Goal: Task Accomplishment & Management: Manage account settings

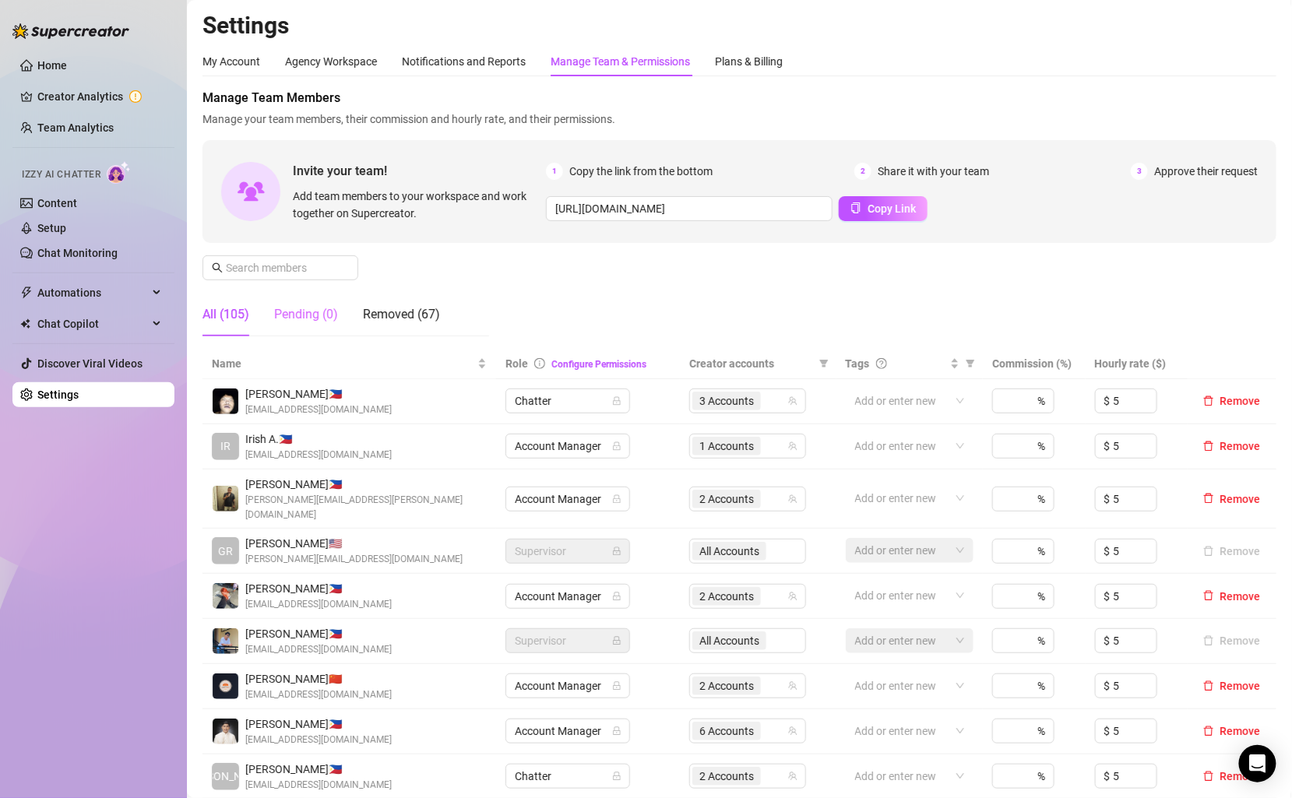
scroll to position [71, 0]
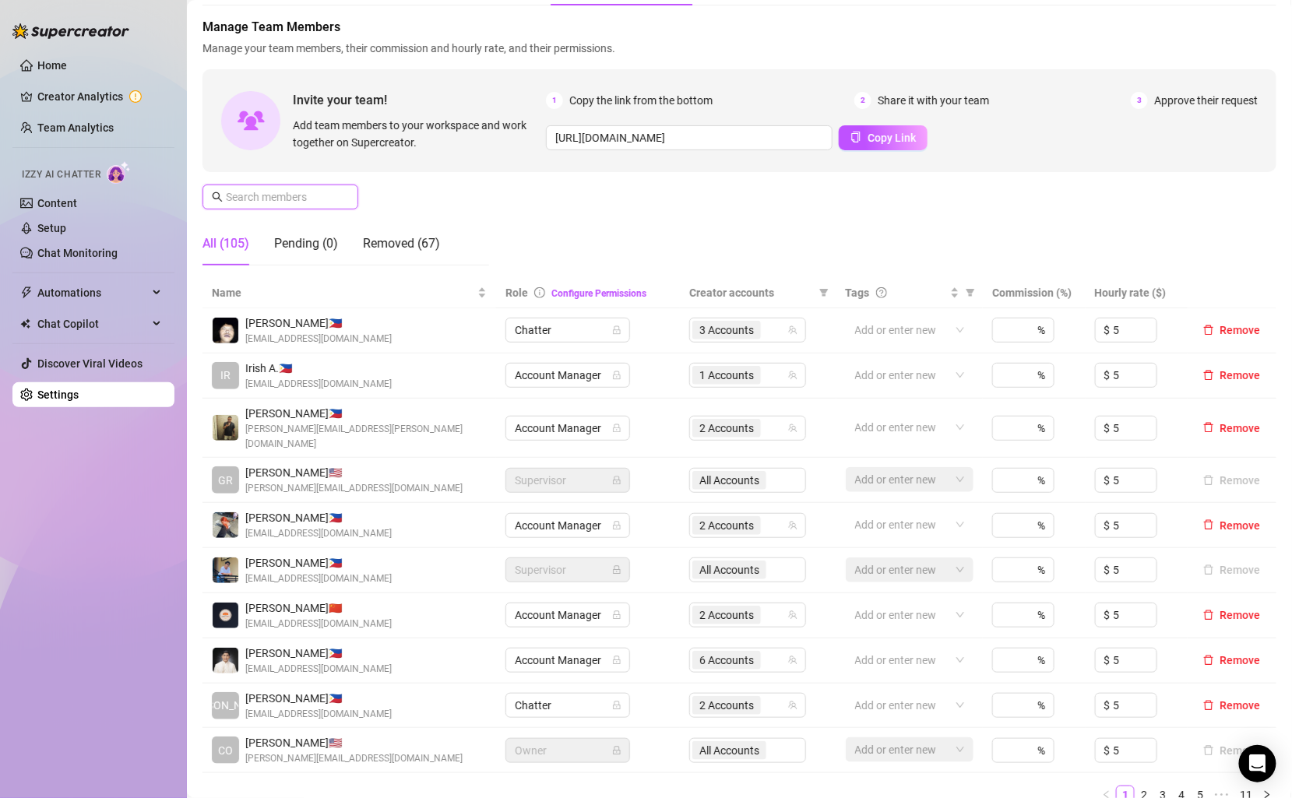
click at [280, 200] on input "text" at bounding box center [281, 196] width 111 height 17
click at [114, 121] on link "Team Analytics" at bounding box center [75, 127] width 76 height 12
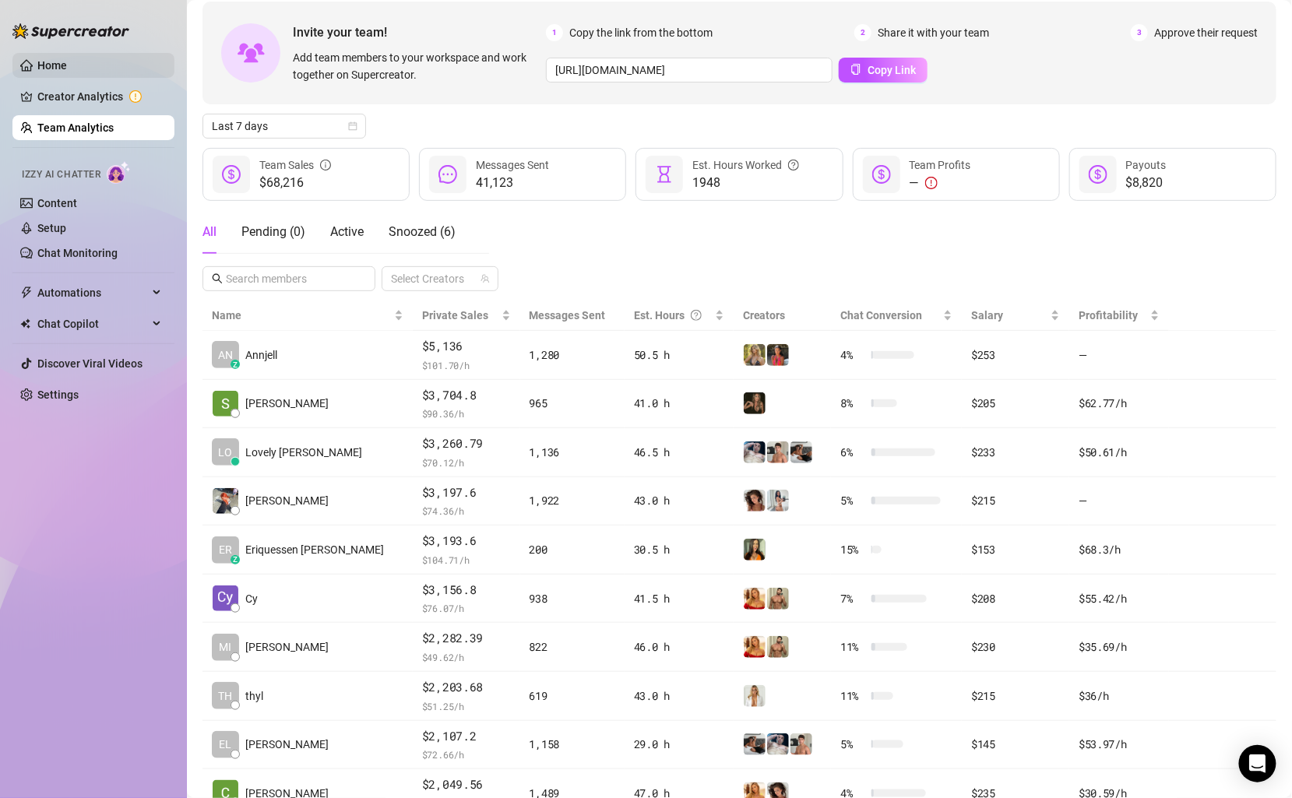
click at [67, 64] on link "Home" at bounding box center [52, 65] width 30 height 12
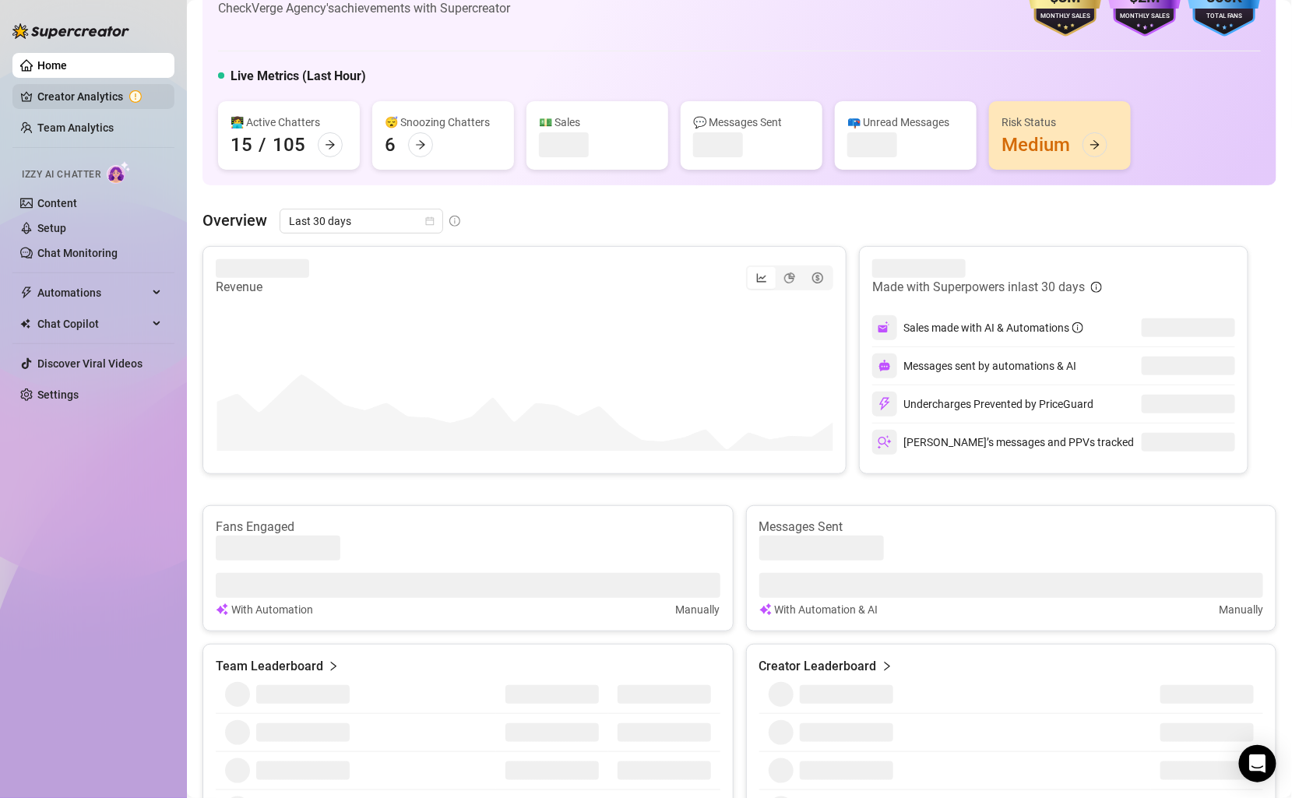
click at [111, 99] on link "Creator Analytics" at bounding box center [99, 96] width 125 height 25
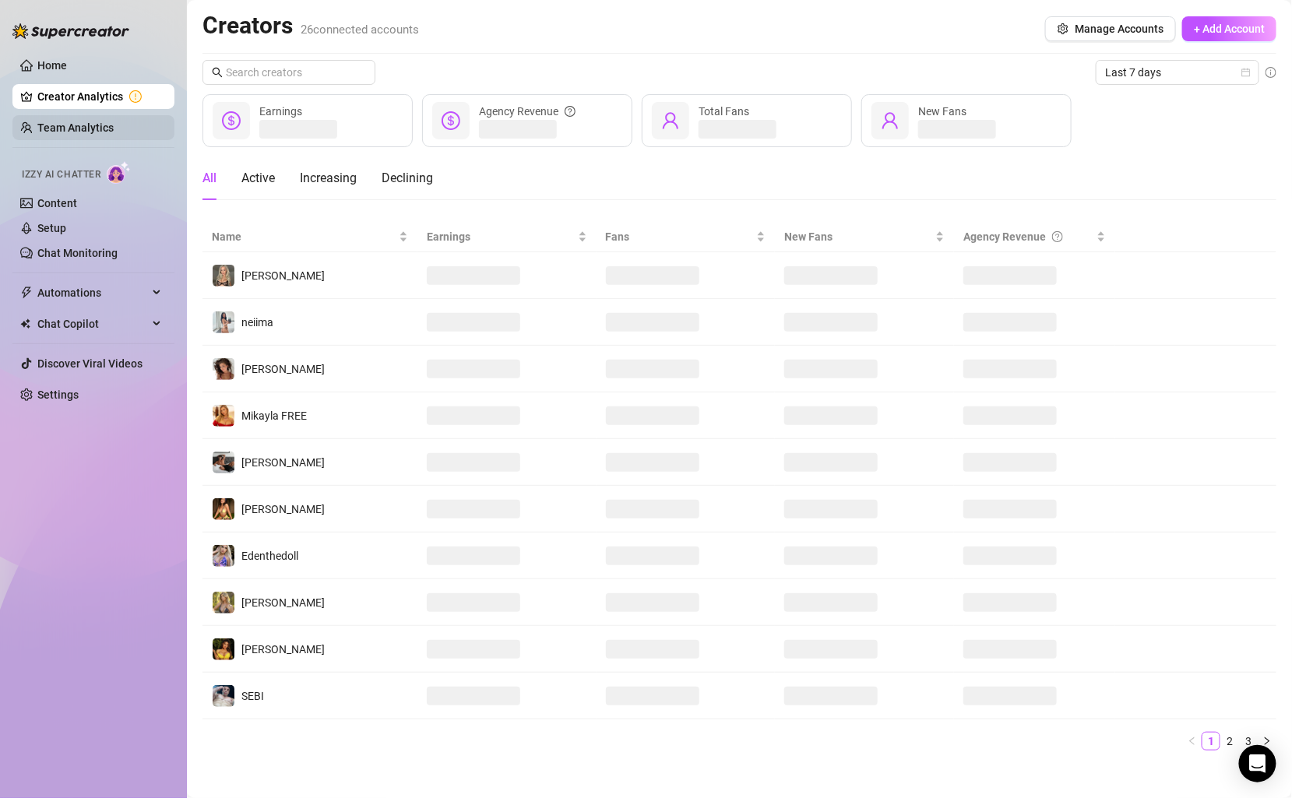
click at [96, 129] on link "Team Analytics" at bounding box center [75, 127] width 76 height 12
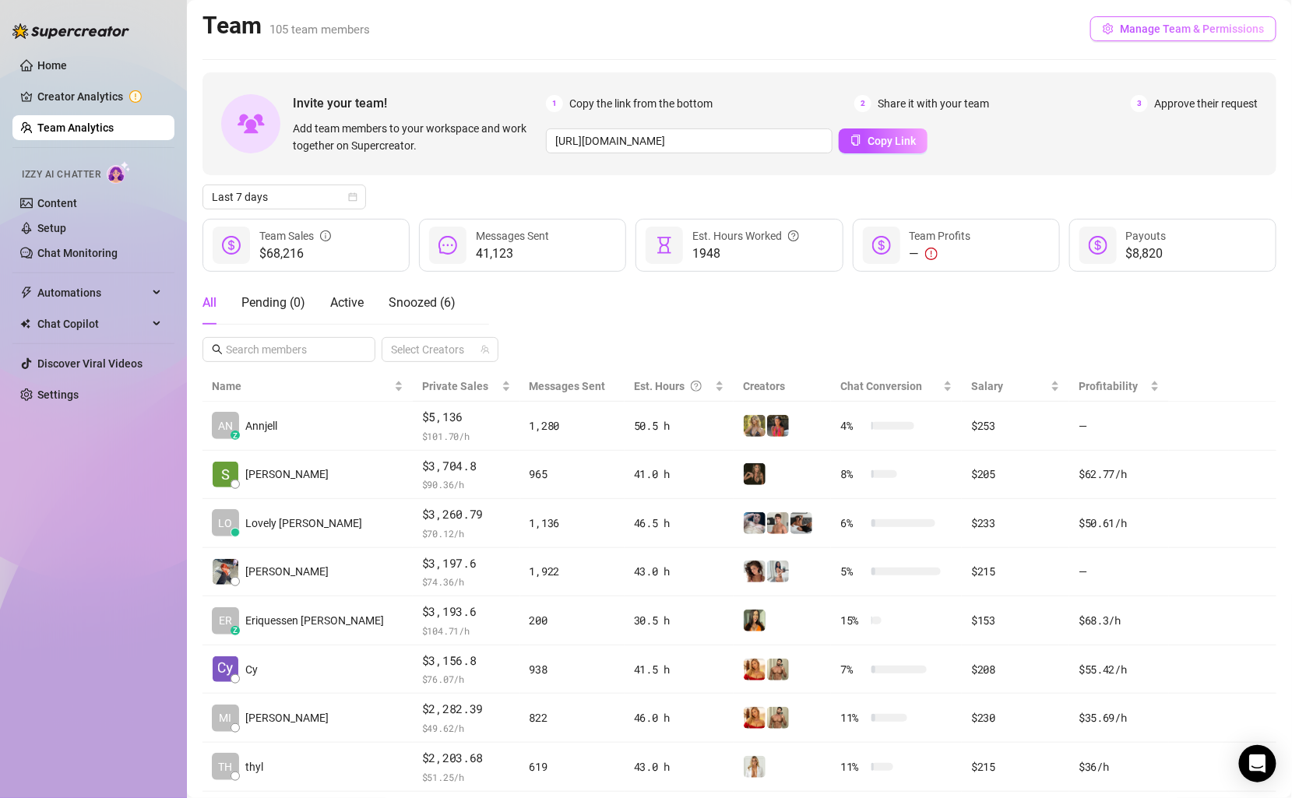
click at [1178, 24] on span "Manage Team & Permissions" at bounding box center [1192, 29] width 144 height 12
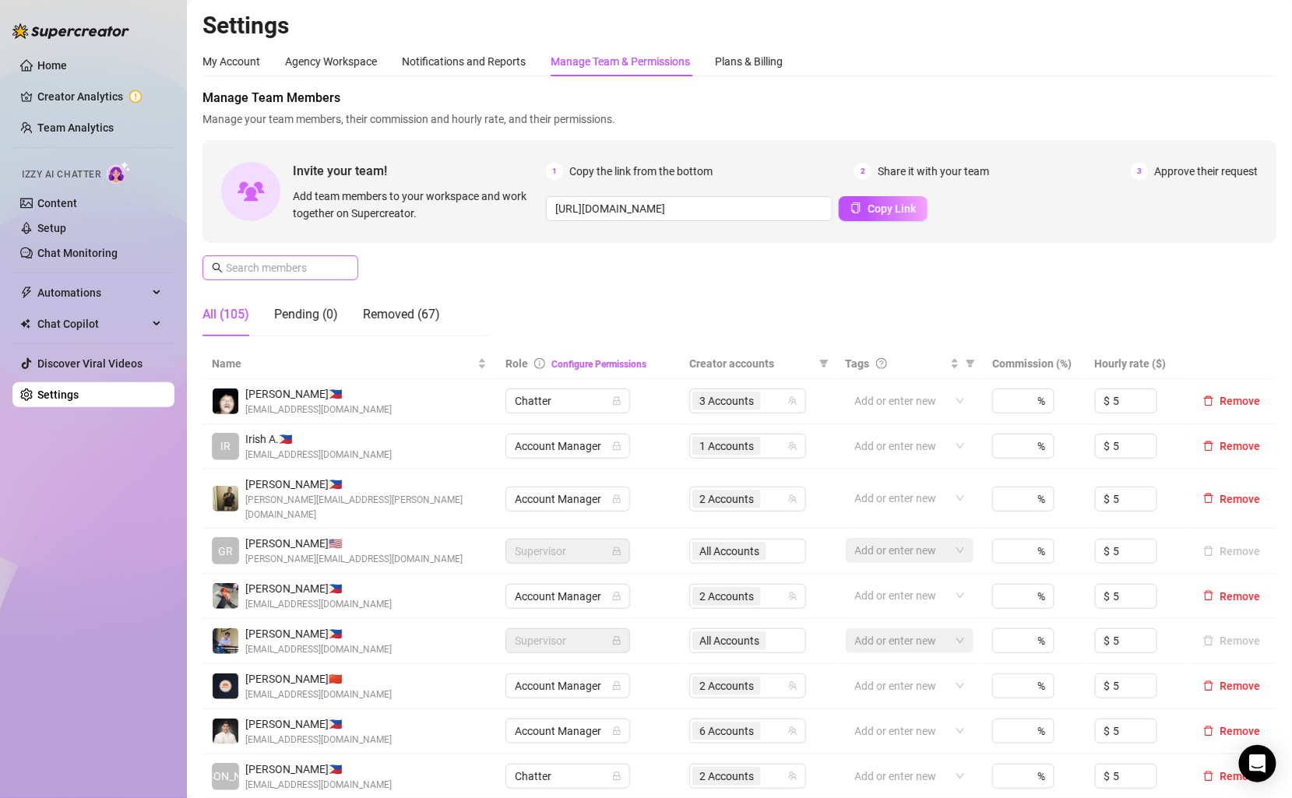
click at [315, 276] on span at bounding box center [280, 267] width 156 height 25
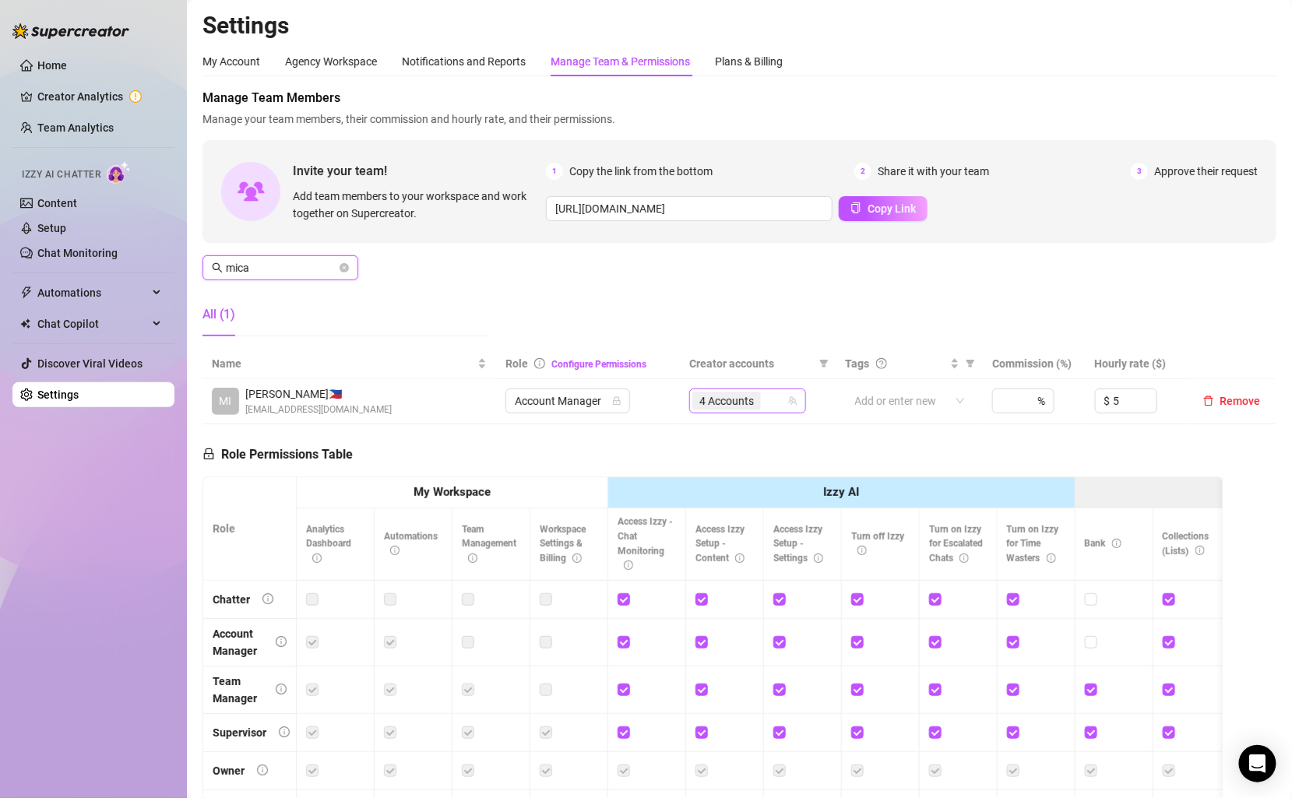
click at [772, 398] on div "4 Accounts" at bounding box center [739, 401] width 94 height 22
type input "mica"
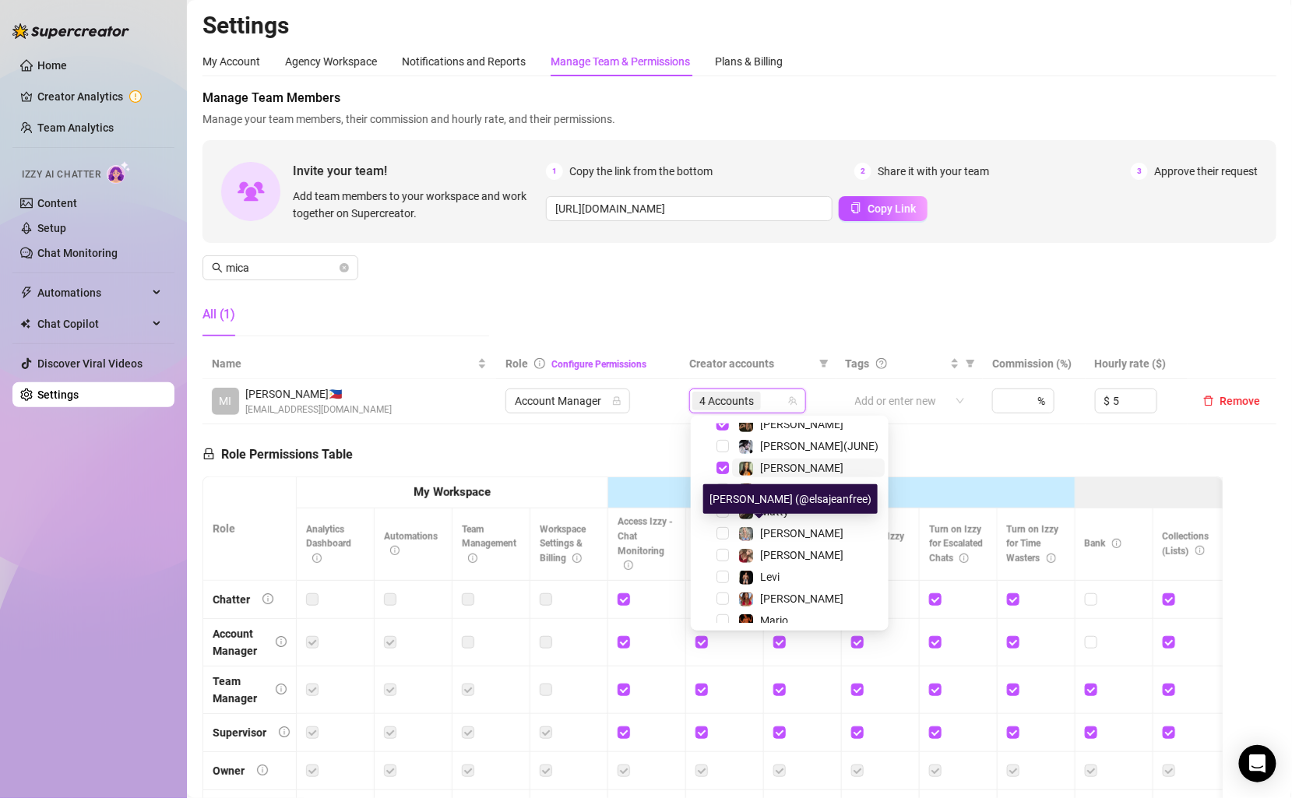
scroll to position [295, 0]
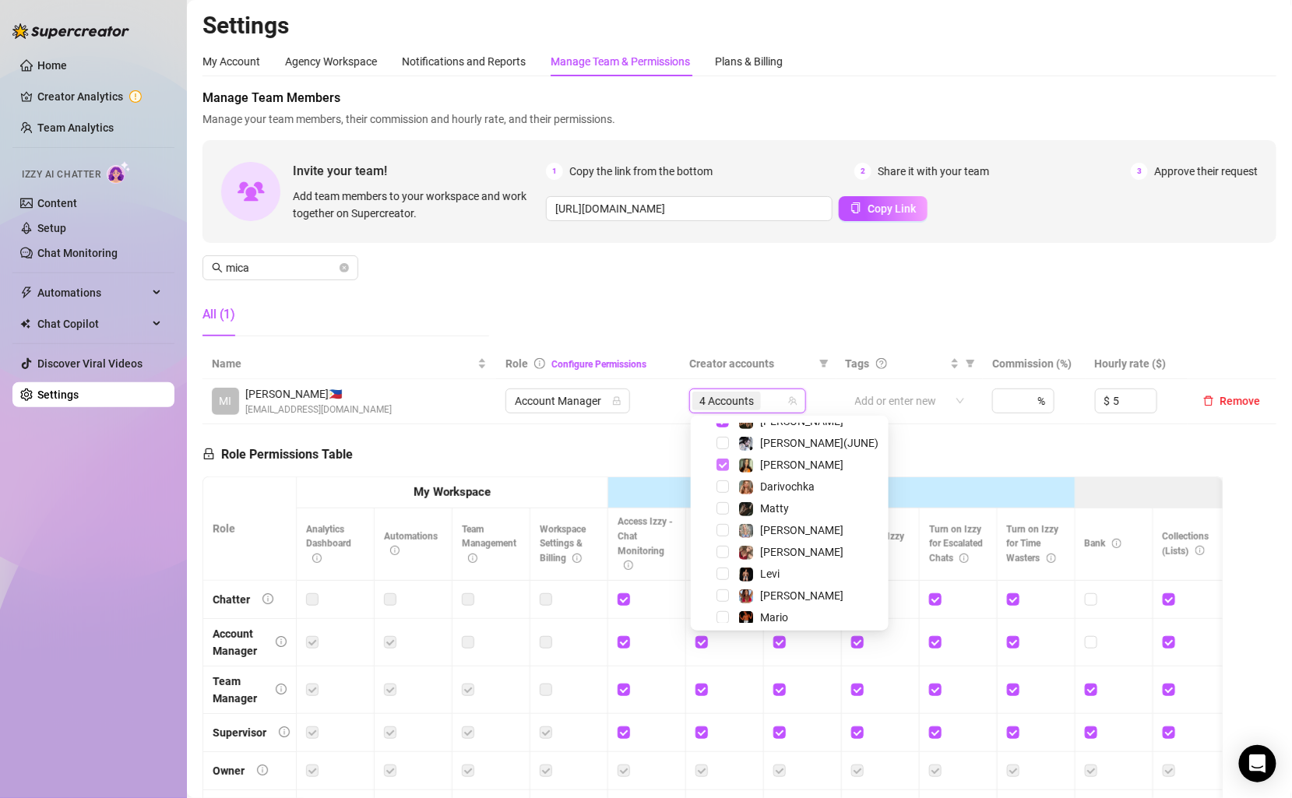
click at [720, 467] on span "Select tree node" at bounding box center [723, 465] width 12 height 12
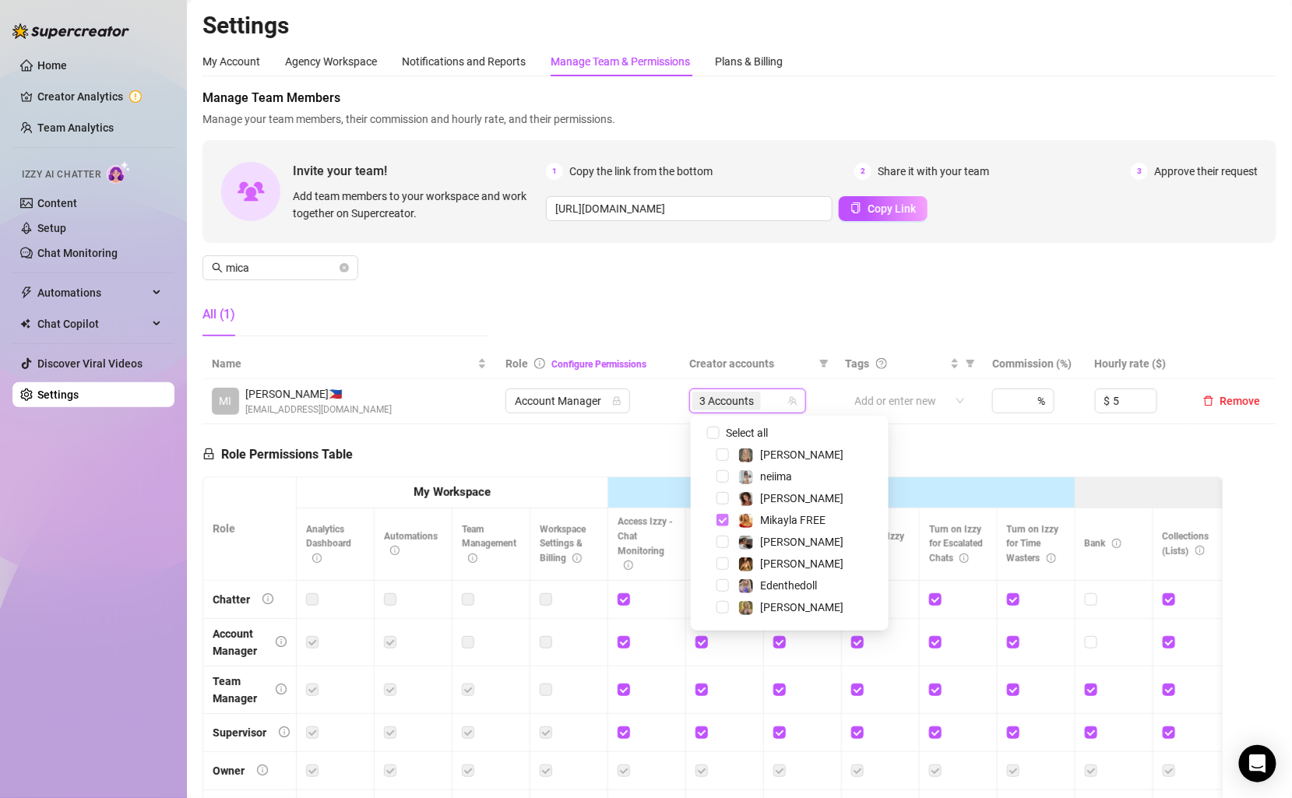
click at [724, 519] on span "Select tree node" at bounding box center [723, 520] width 12 height 12
click at [724, 452] on span "Select tree node" at bounding box center [723, 455] width 12 height 12
click at [723, 512] on span "Select tree node" at bounding box center [723, 515] width 12 height 12
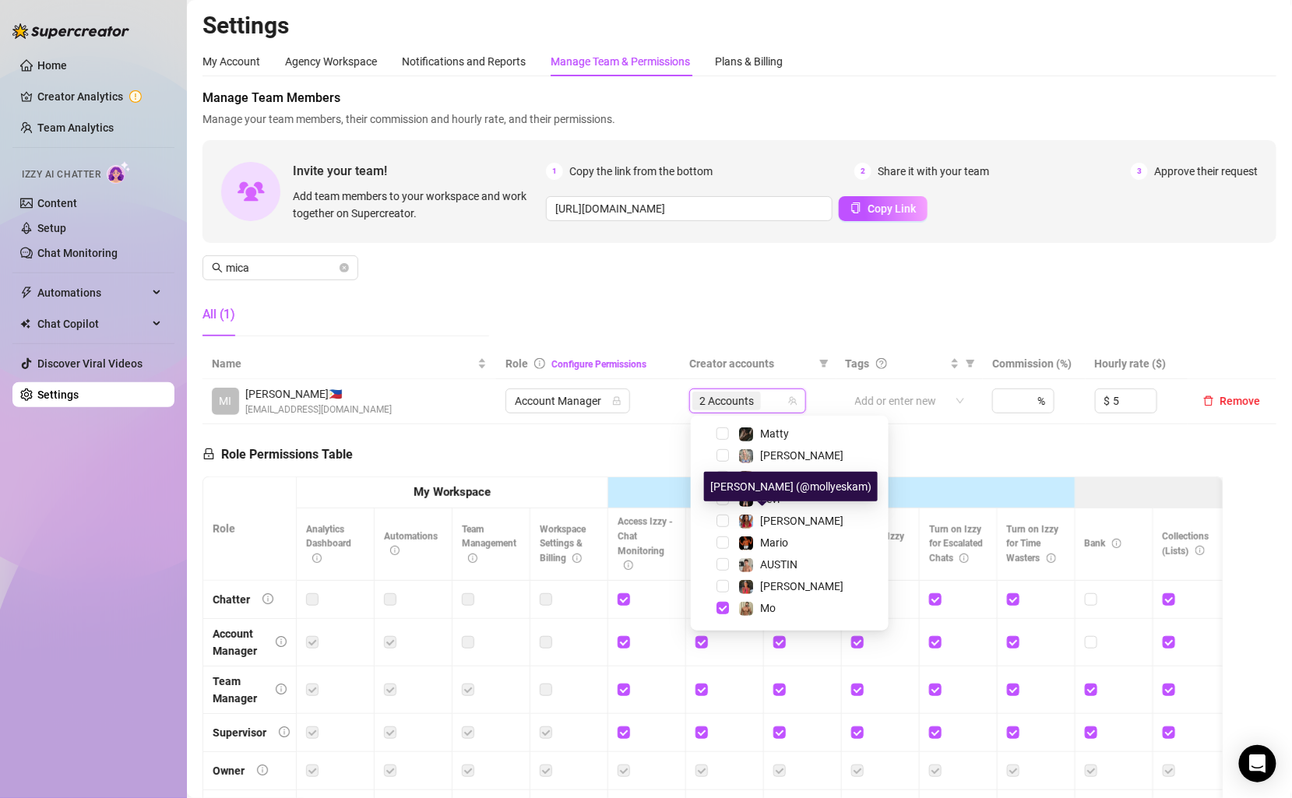
scroll to position [389, 0]
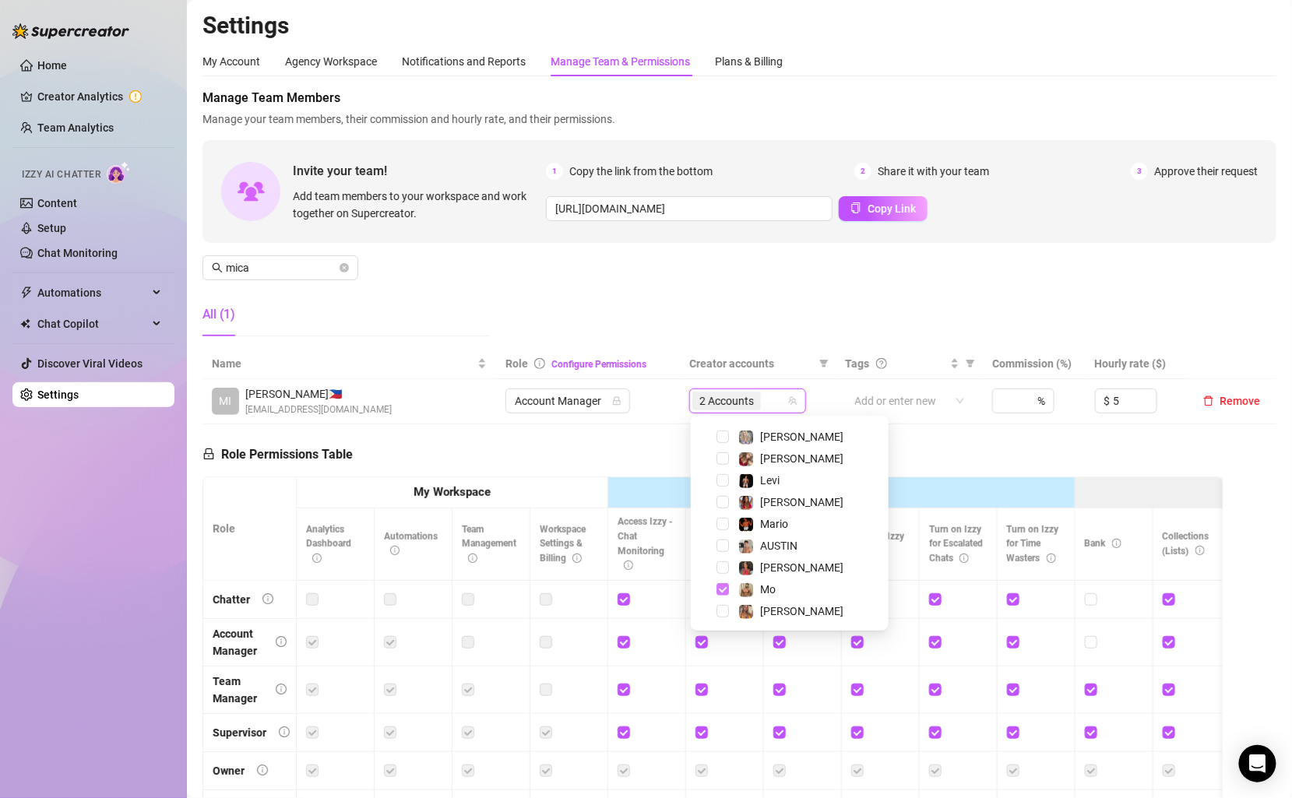
click at [726, 590] on span "Select tree node" at bounding box center [723, 589] width 12 height 12
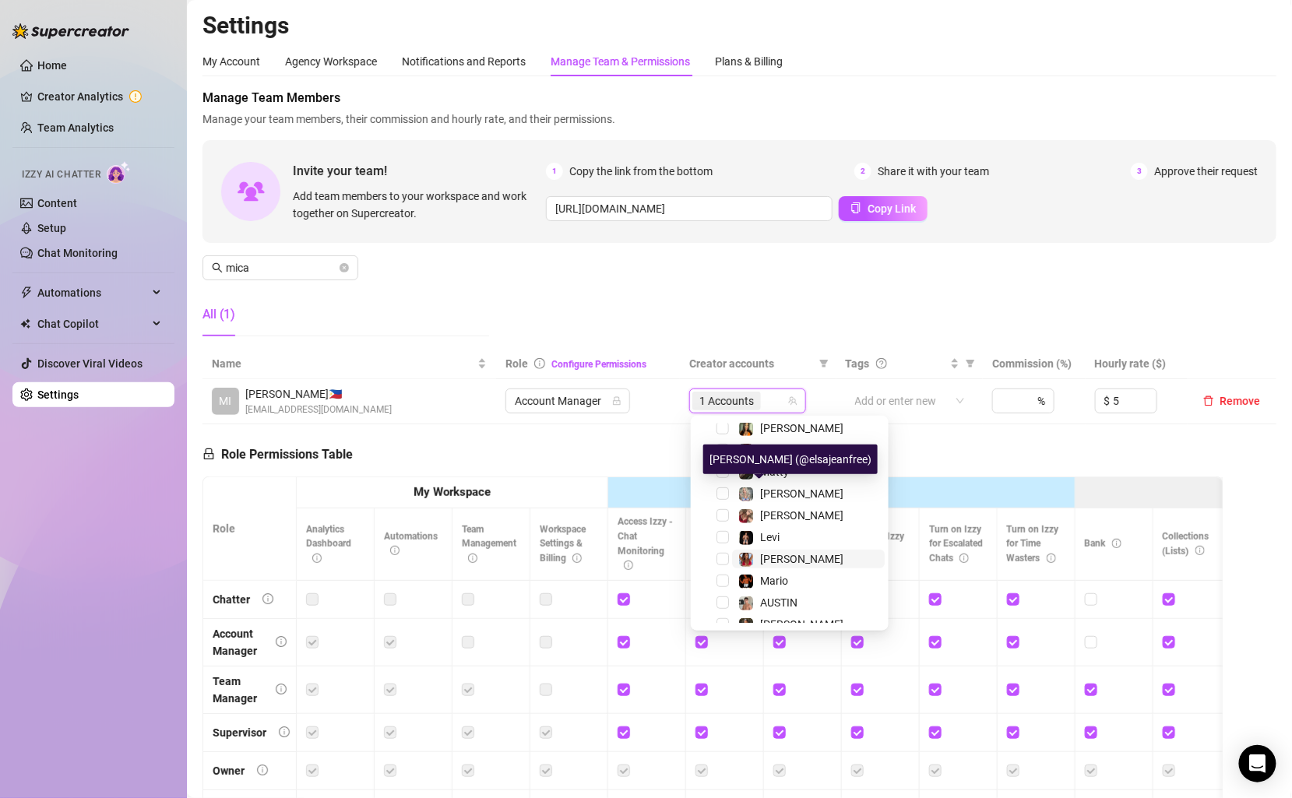
scroll to position [283, 0]
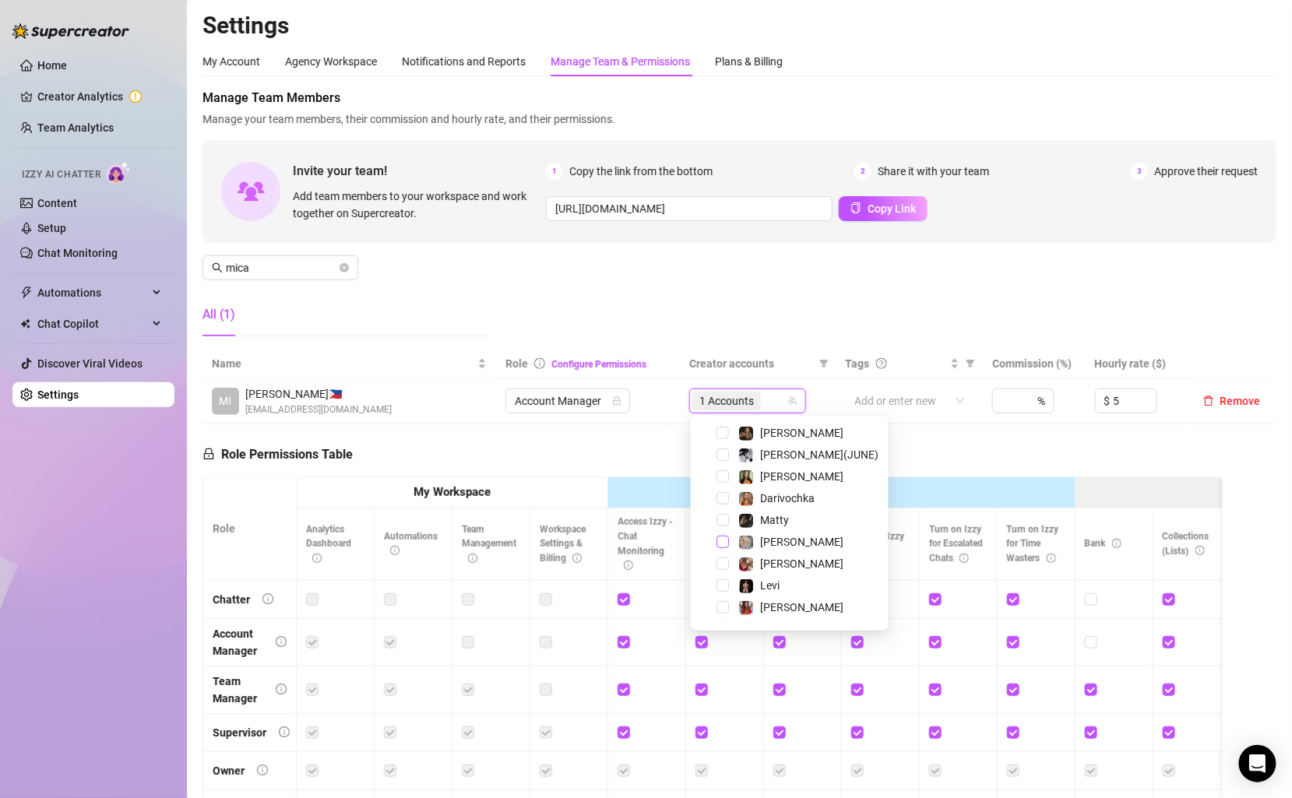
click at [720, 543] on span "Select tree node" at bounding box center [723, 542] width 12 height 12
click at [741, 300] on div "Manage Team Members Manage your team members, their commission and hourly rate,…" at bounding box center [739, 219] width 1074 height 260
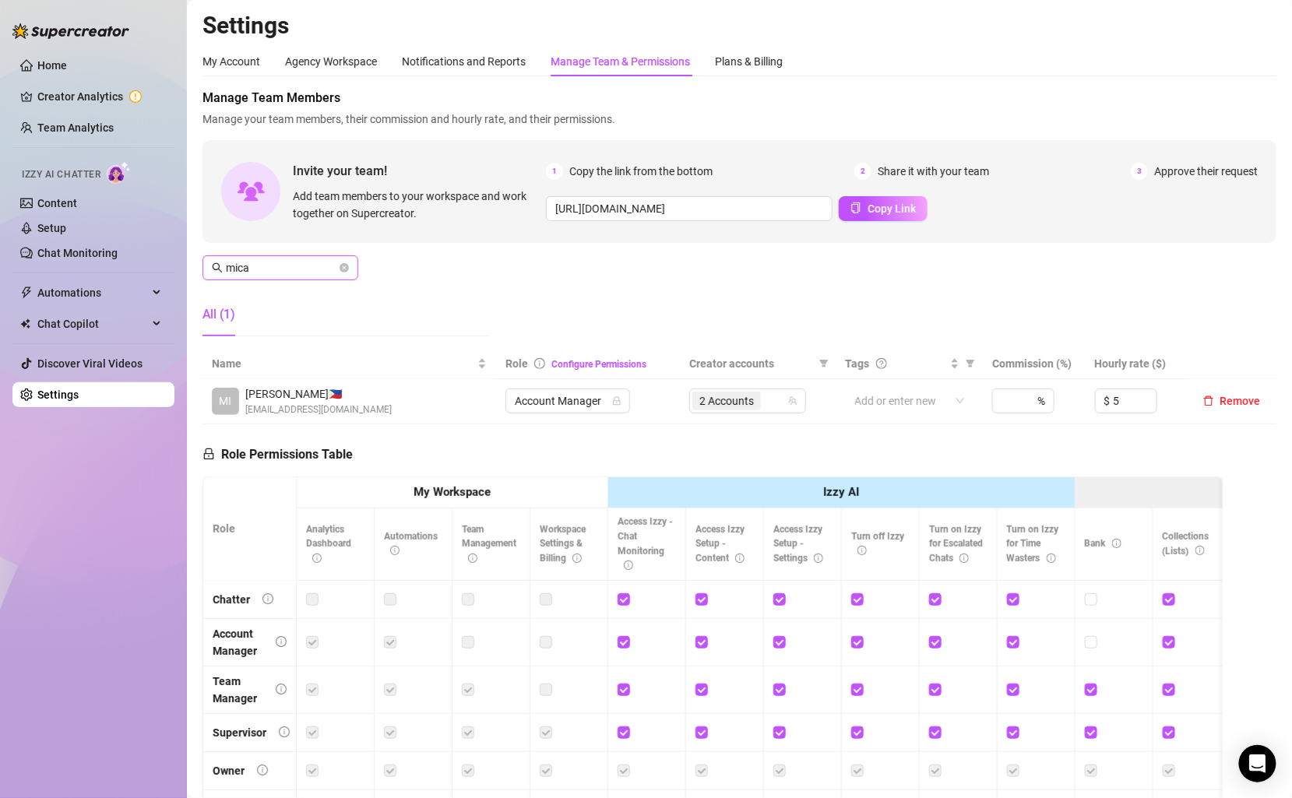
click at [357, 266] on span "mica" at bounding box center [280, 267] width 156 height 25
click at [343, 266] on icon "close-circle" at bounding box center [344, 267] width 9 height 9
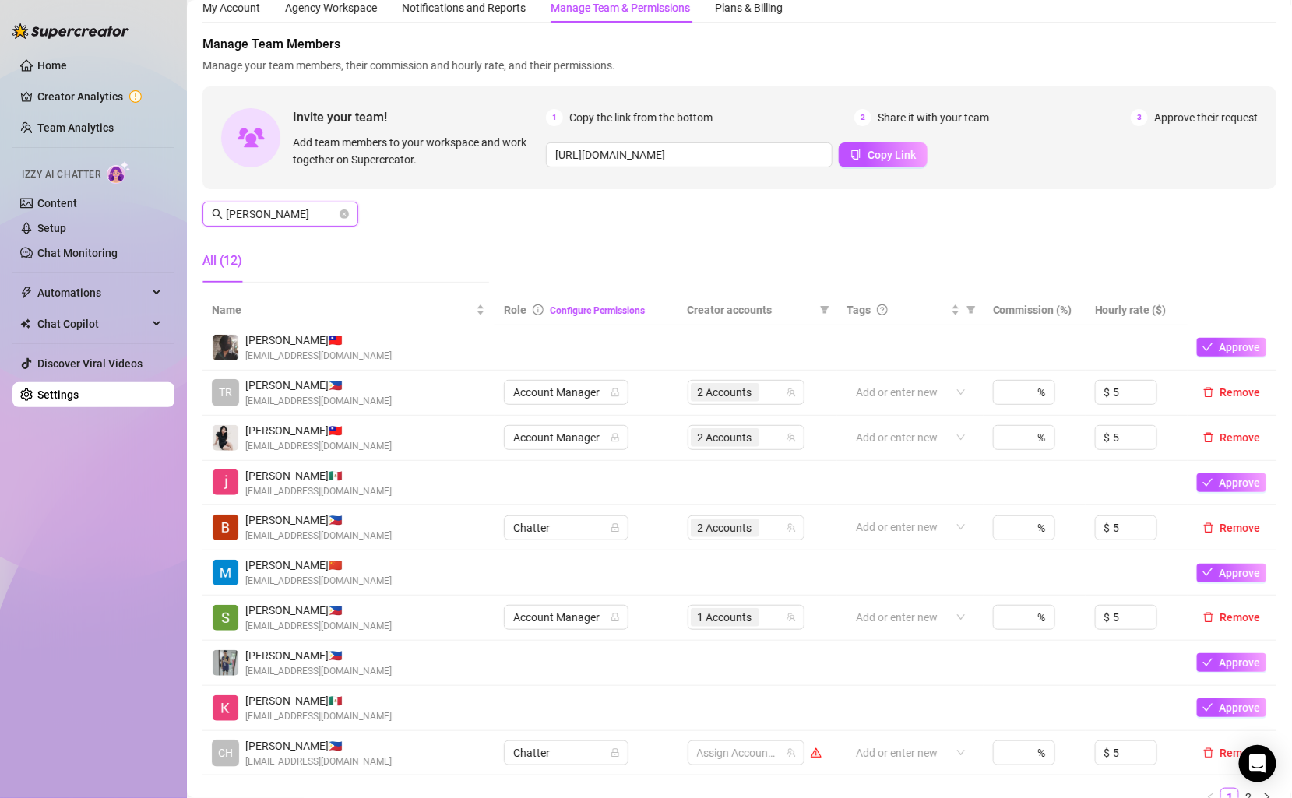
scroll to position [58, 0]
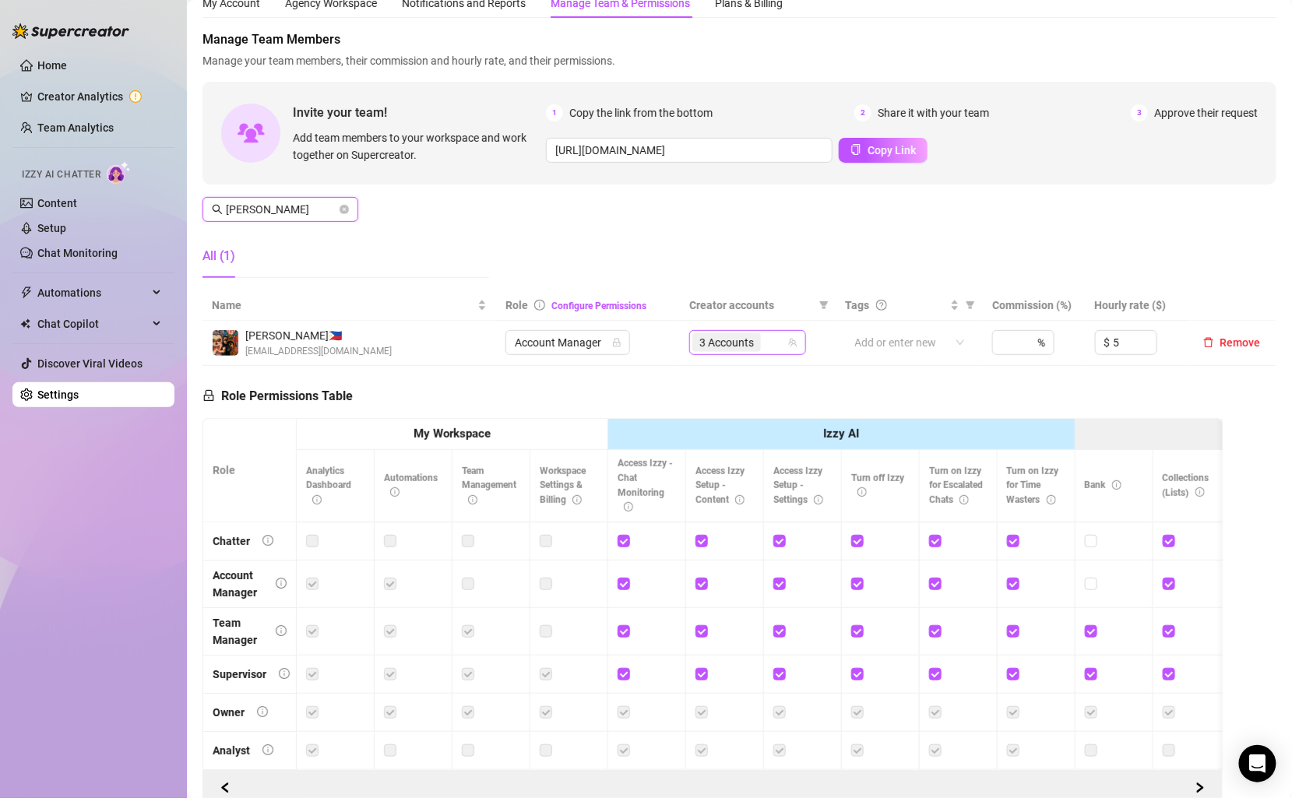
click at [764, 342] on div "3 Accounts" at bounding box center [728, 343] width 72 height 22
type input "[PERSON_NAME]"
click at [771, 340] on div "3 Accounts" at bounding box center [739, 343] width 94 height 22
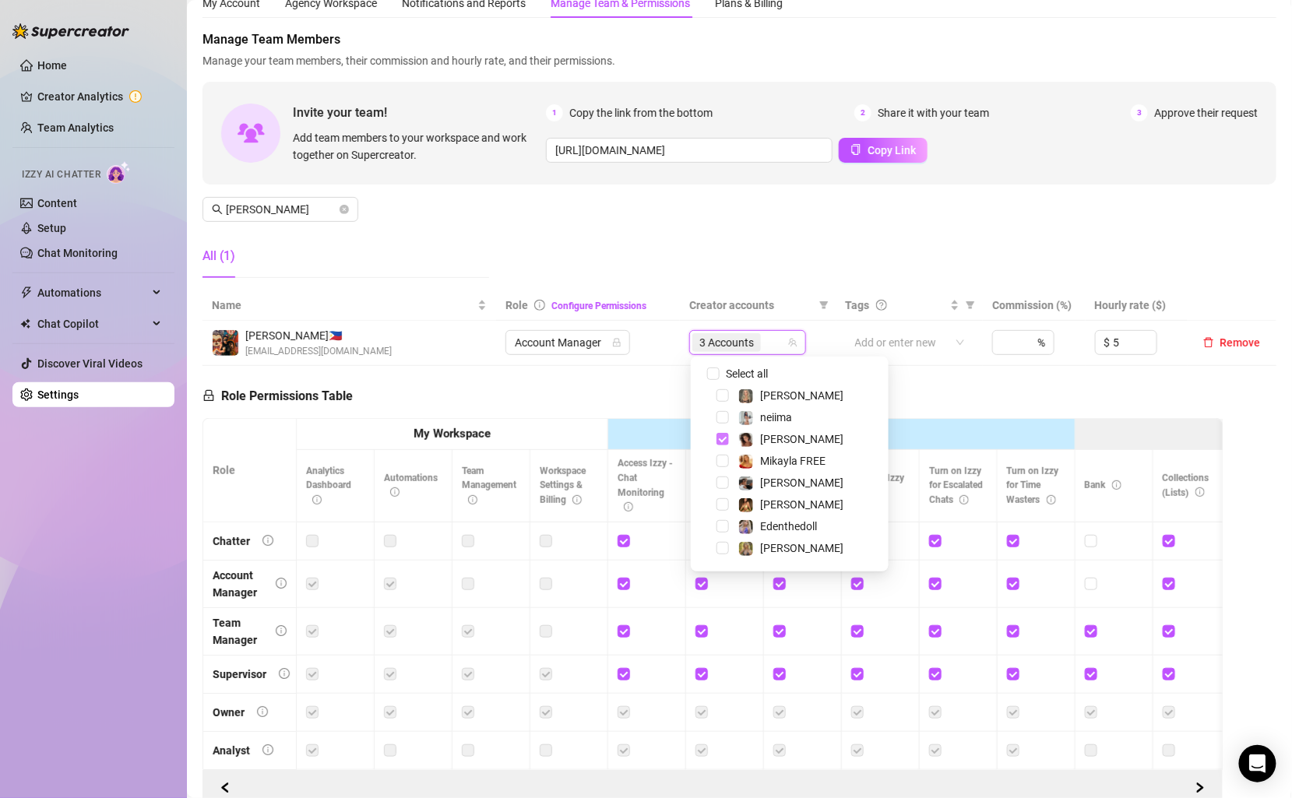
click at [724, 441] on span "Select tree node" at bounding box center [723, 439] width 12 height 12
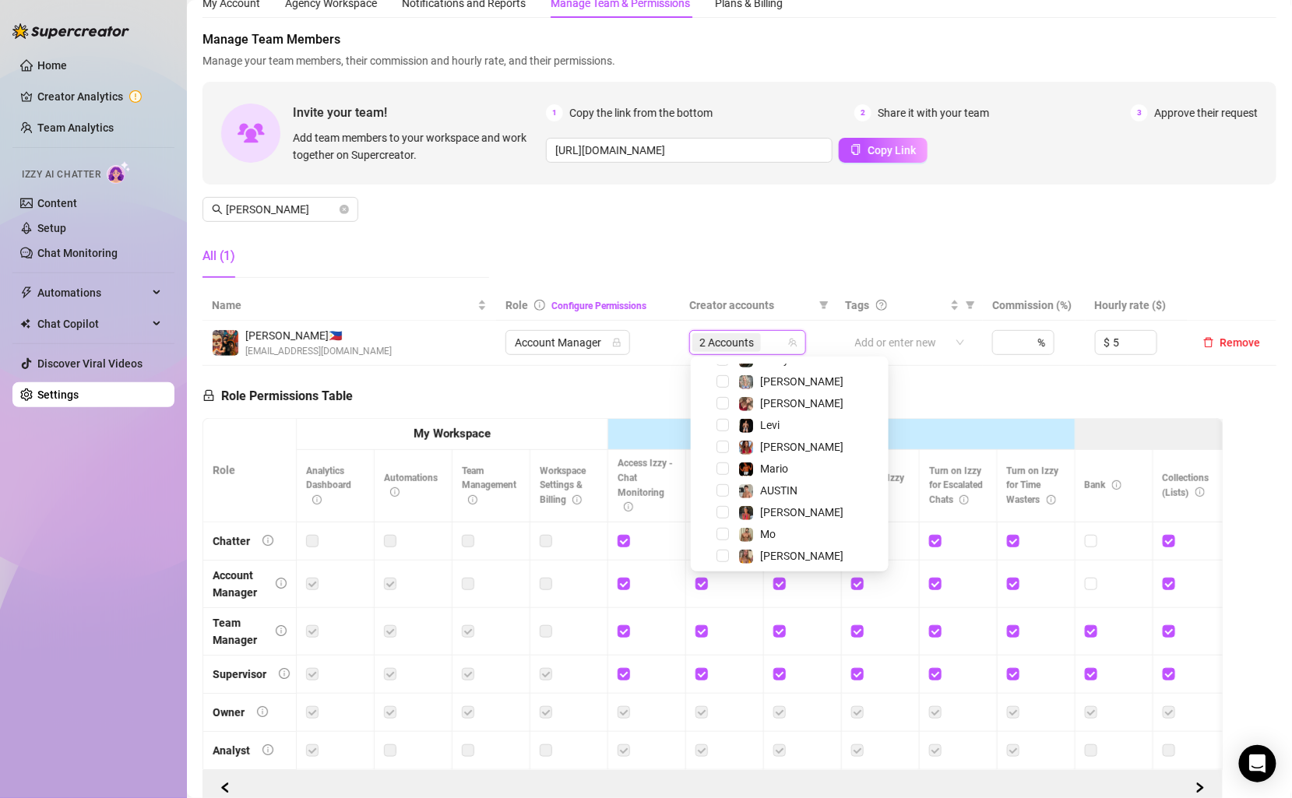
scroll to position [389, 0]
click at [715, 248] on div "Manage Team Members Manage your team members, their commission and hourly rate,…" at bounding box center [739, 160] width 1074 height 260
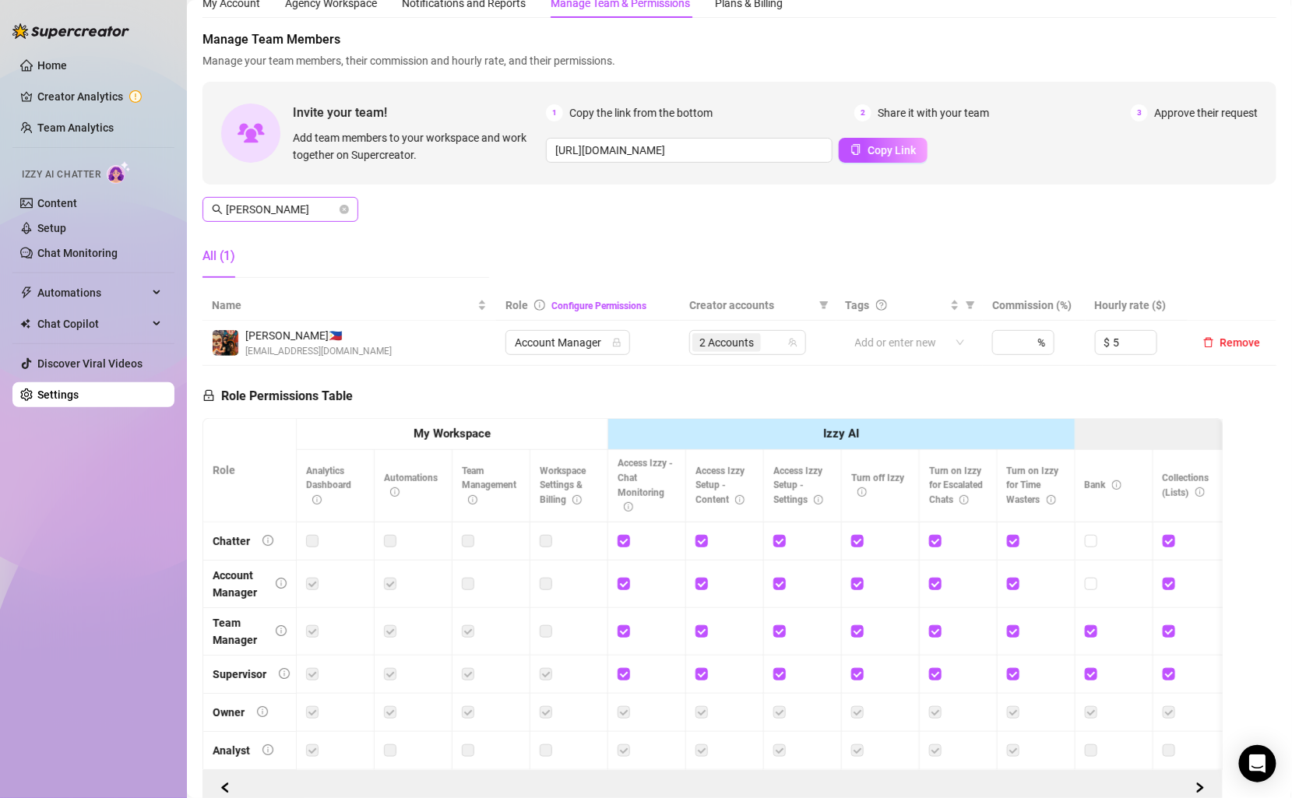
drag, startPoint x: 347, startPoint y: 206, endPoint x: 331, endPoint y: 206, distance: 15.6
click at [347, 206] on icon "close-circle" at bounding box center [344, 209] width 9 height 9
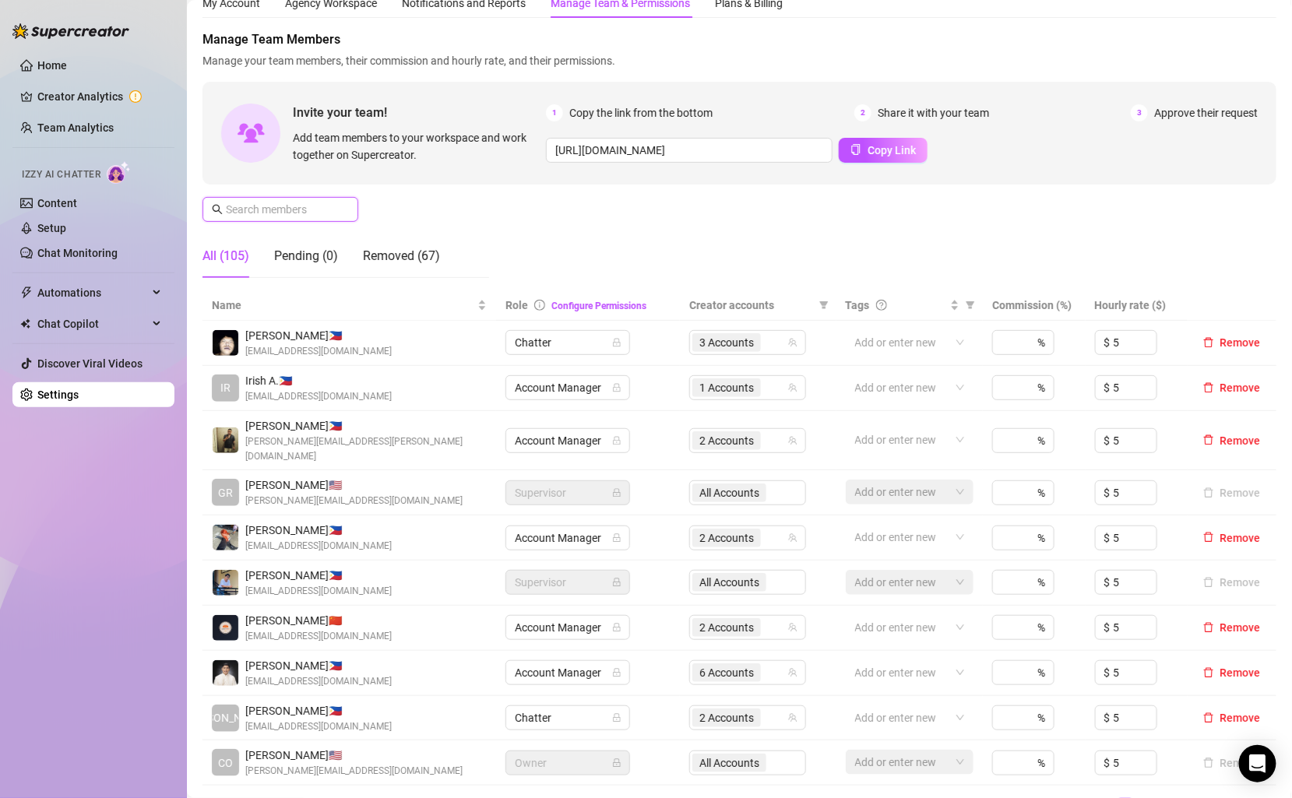
click at [296, 207] on input "text" at bounding box center [281, 209] width 111 height 17
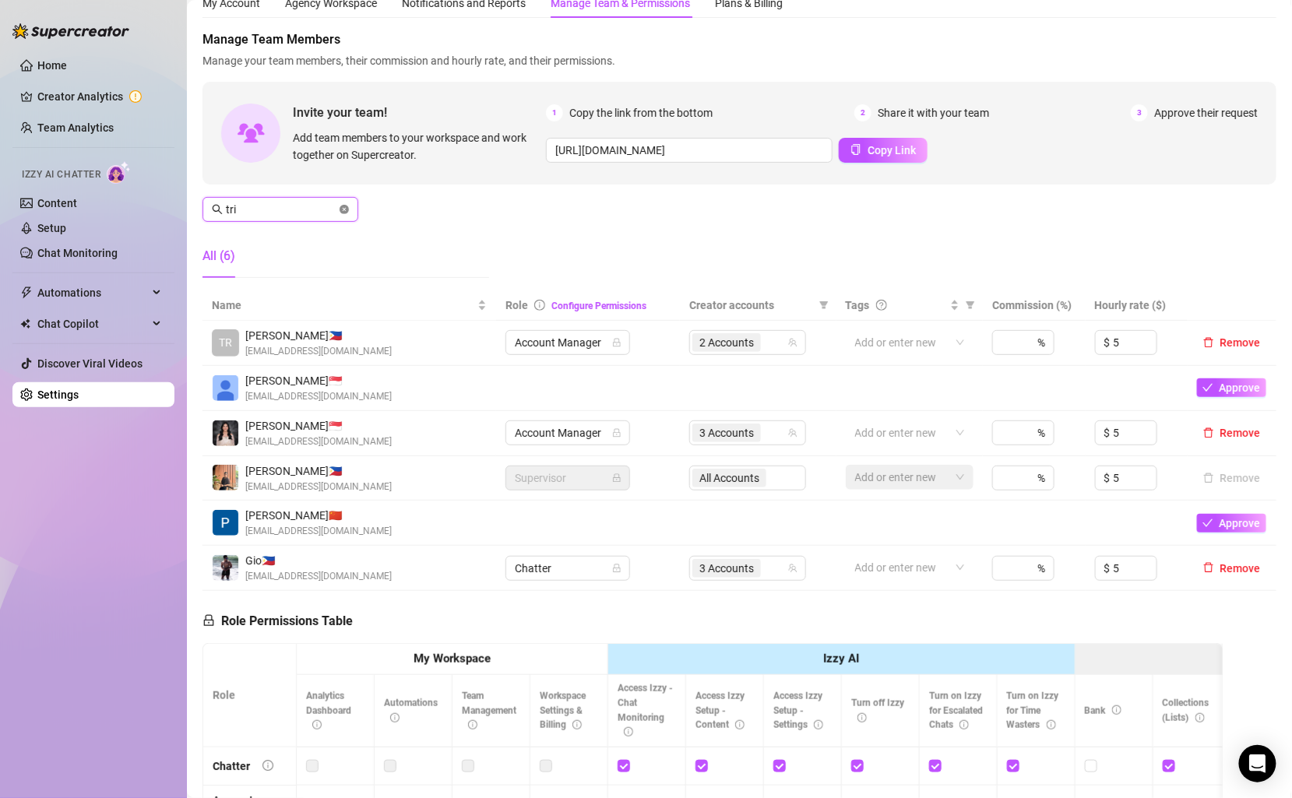
type input "tric"
click at [346, 210] on icon "close-circle" at bounding box center [344, 209] width 9 height 9
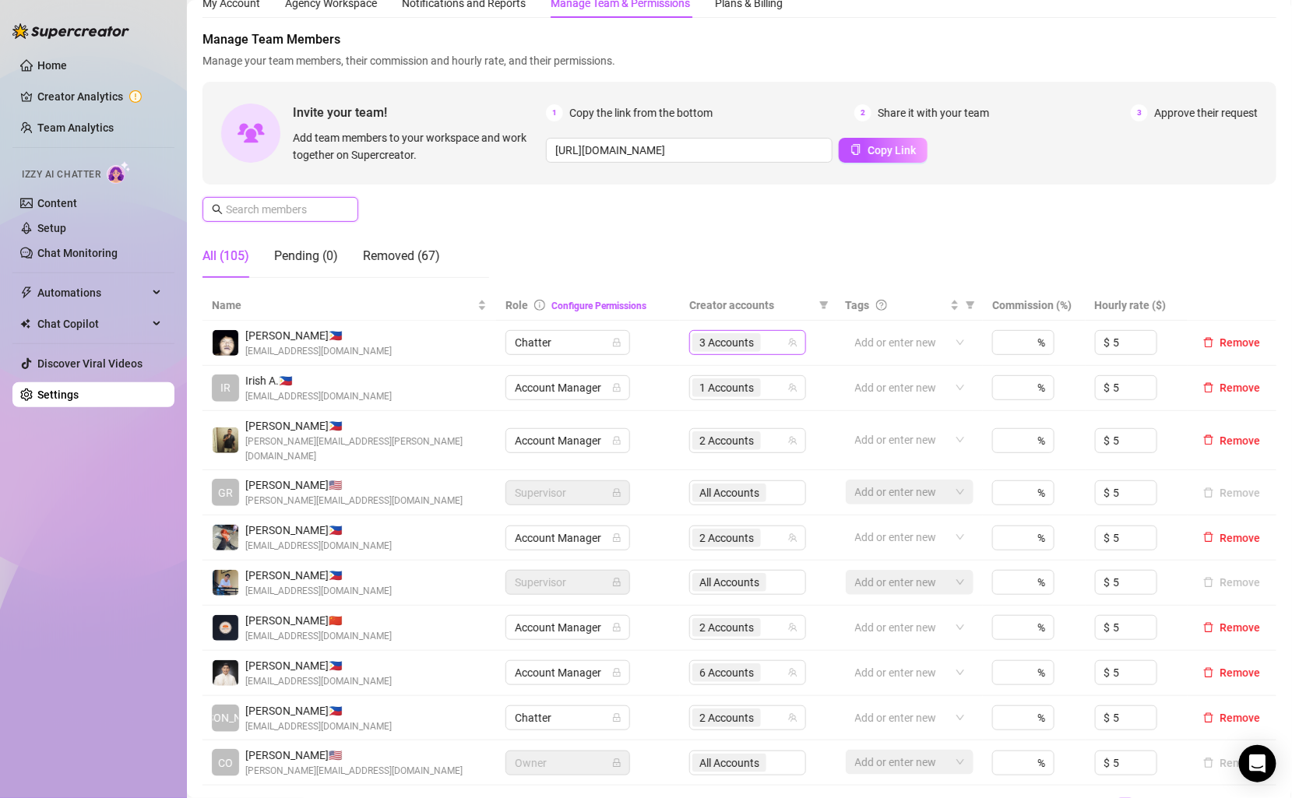
click at [780, 343] on div "3 Accounts" at bounding box center [739, 343] width 94 height 22
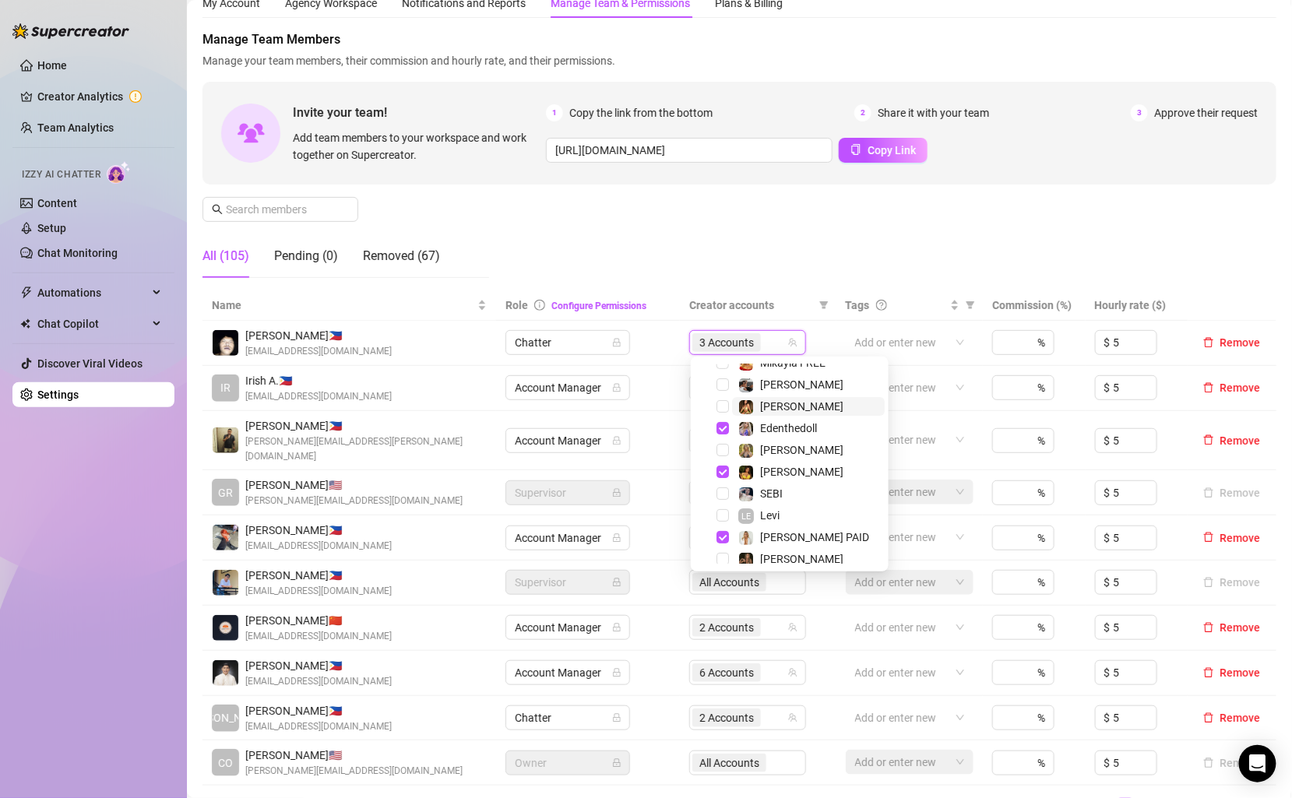
scroll to position [99, 0]
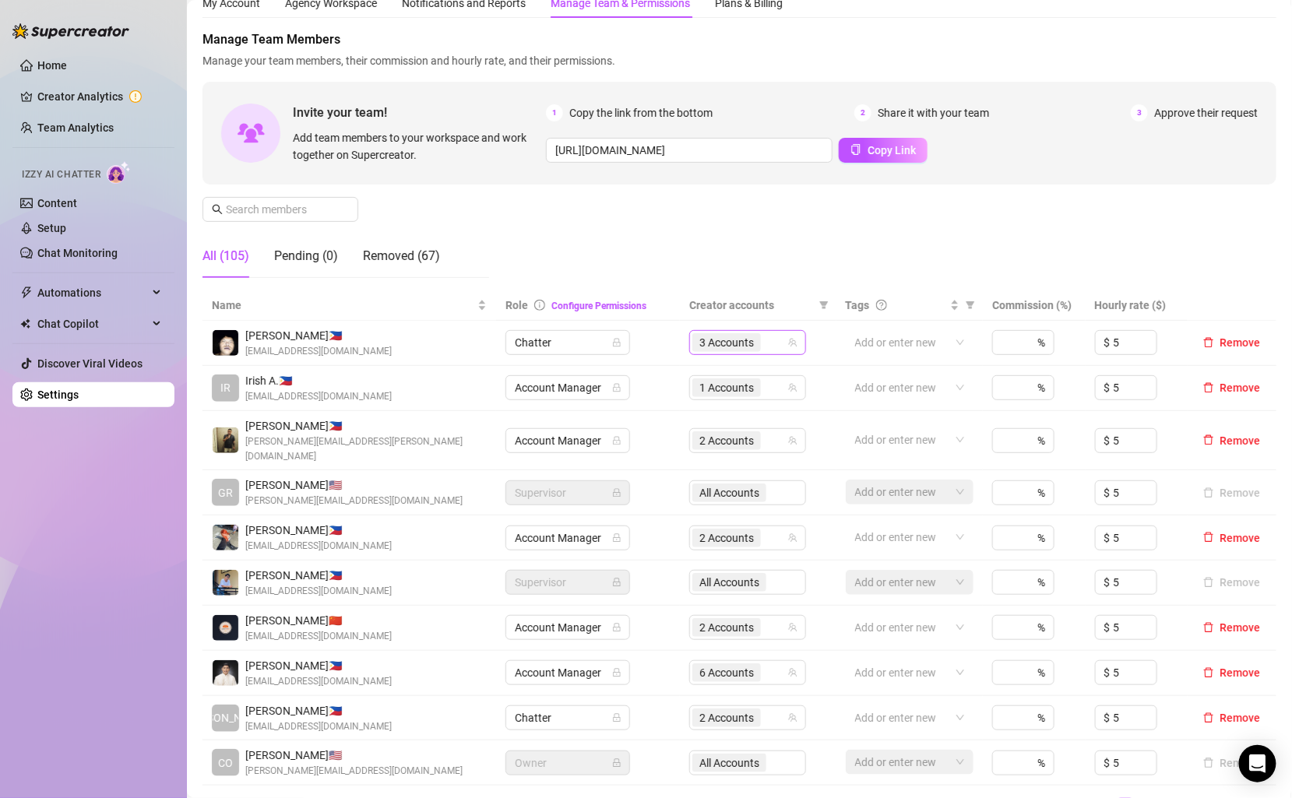
click at [773, 344] on div "3 Accounts" at bounding box center [739, 343] width 94 height 22
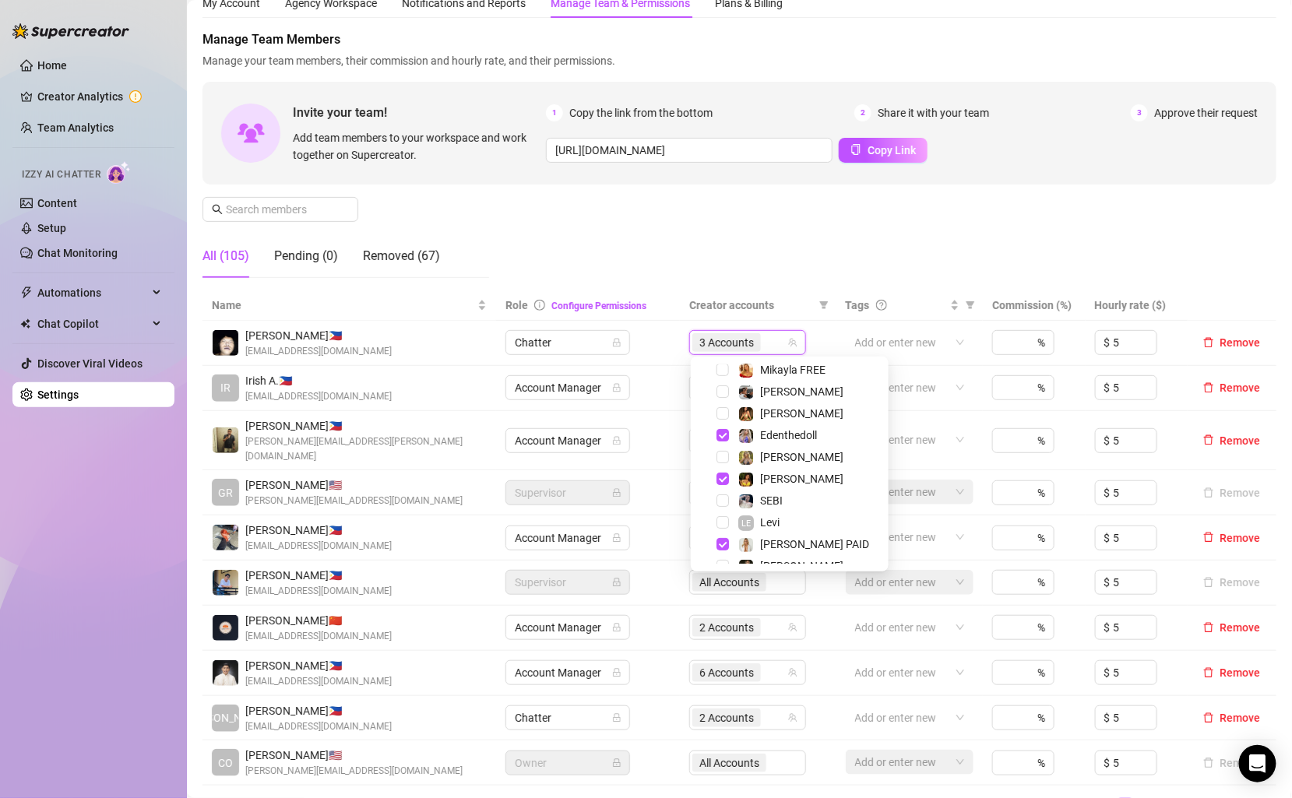
scroll to position [94, 0]
click at [778, 431] on span "Edenthedoll" at bounding box center [788, 432] width 57 height 12
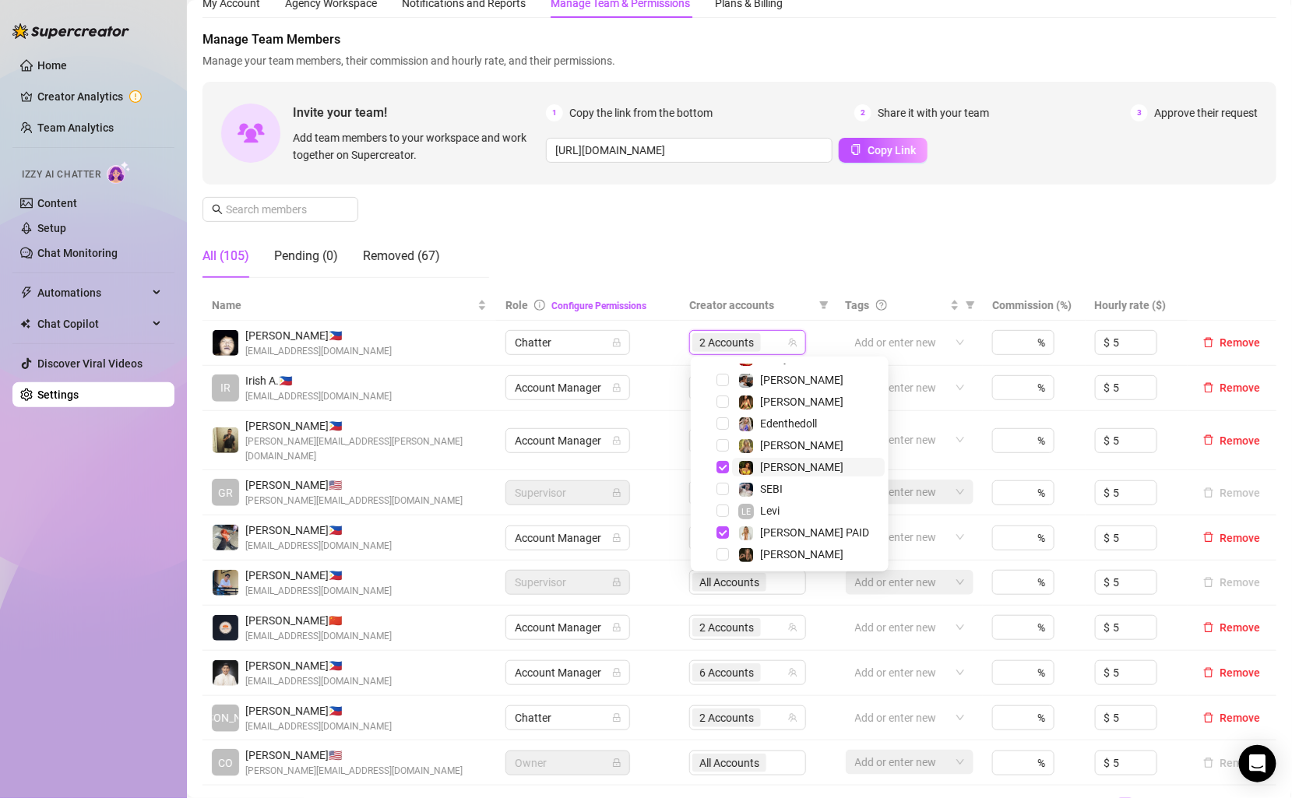
scroll to position [107, 0]
click at [782, 471] on div "[PERSON_NAME]" at bounding box center [790, 462] width 190 height 19
click at [774, 464] on span "[PERSON_NAME]" at bounding box center [801, 462] width 83 height 12
click at [778, 522] on span "[PERSON_NAME] PAID" at bounding box center [814, 528] width 109 height 12
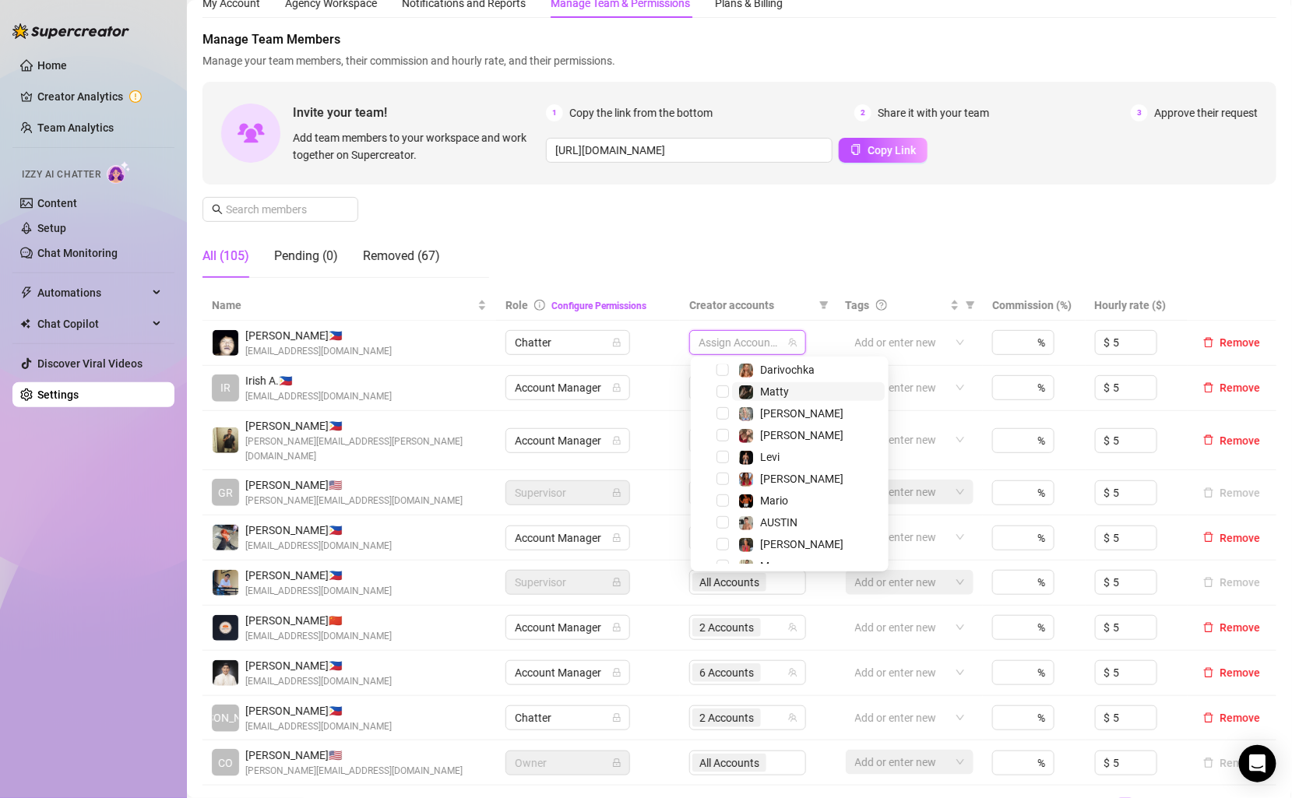
scroll to position [358, 0]
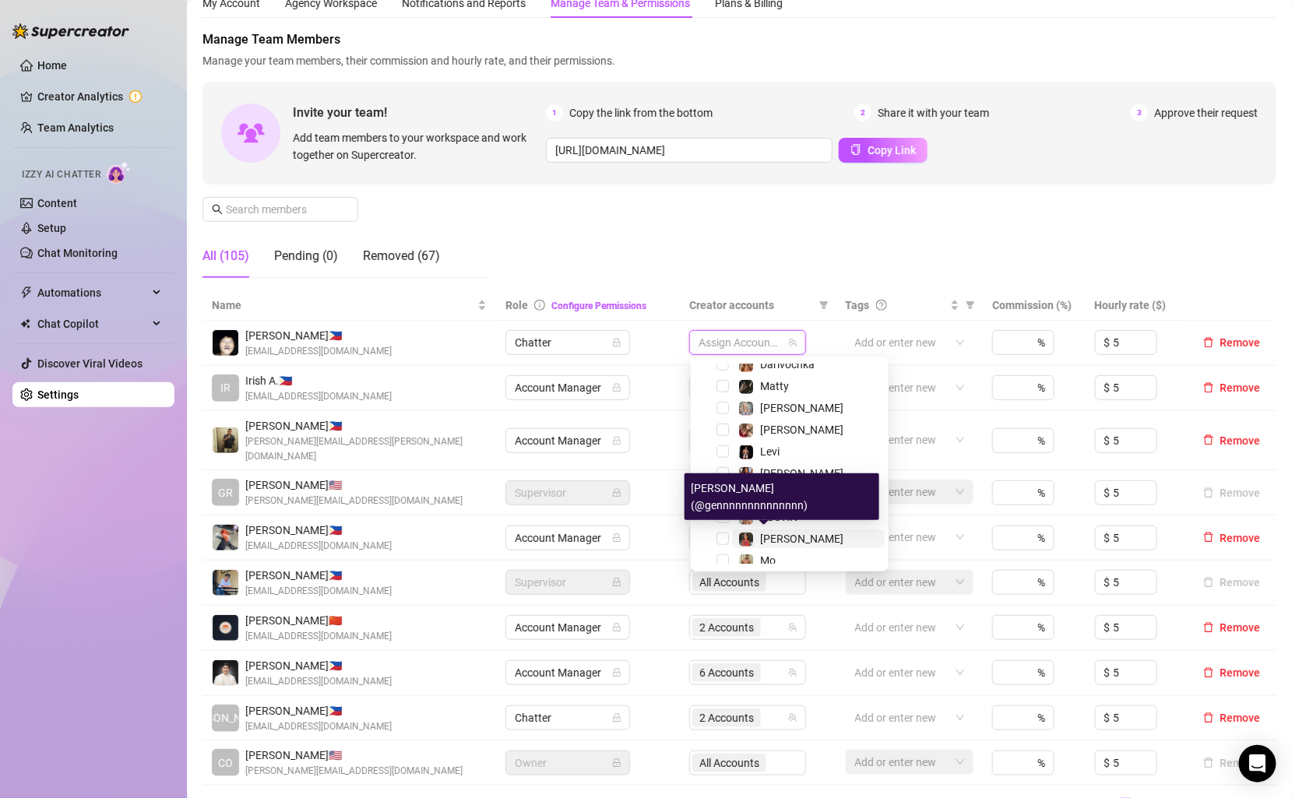
click at [776, 538] on span "[PERSON_NAME]" at bounding box center [801, 539] width 83 height 12
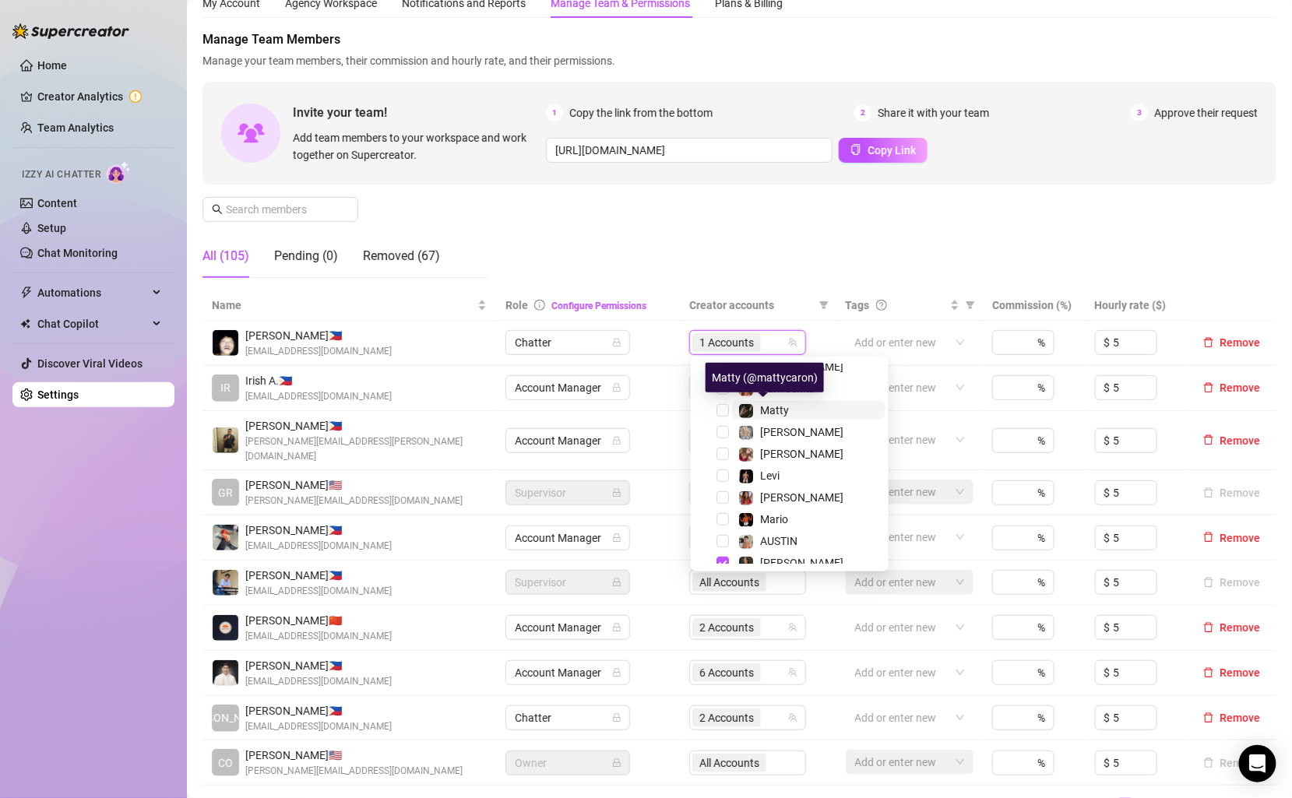
scroll to position [332, 0]
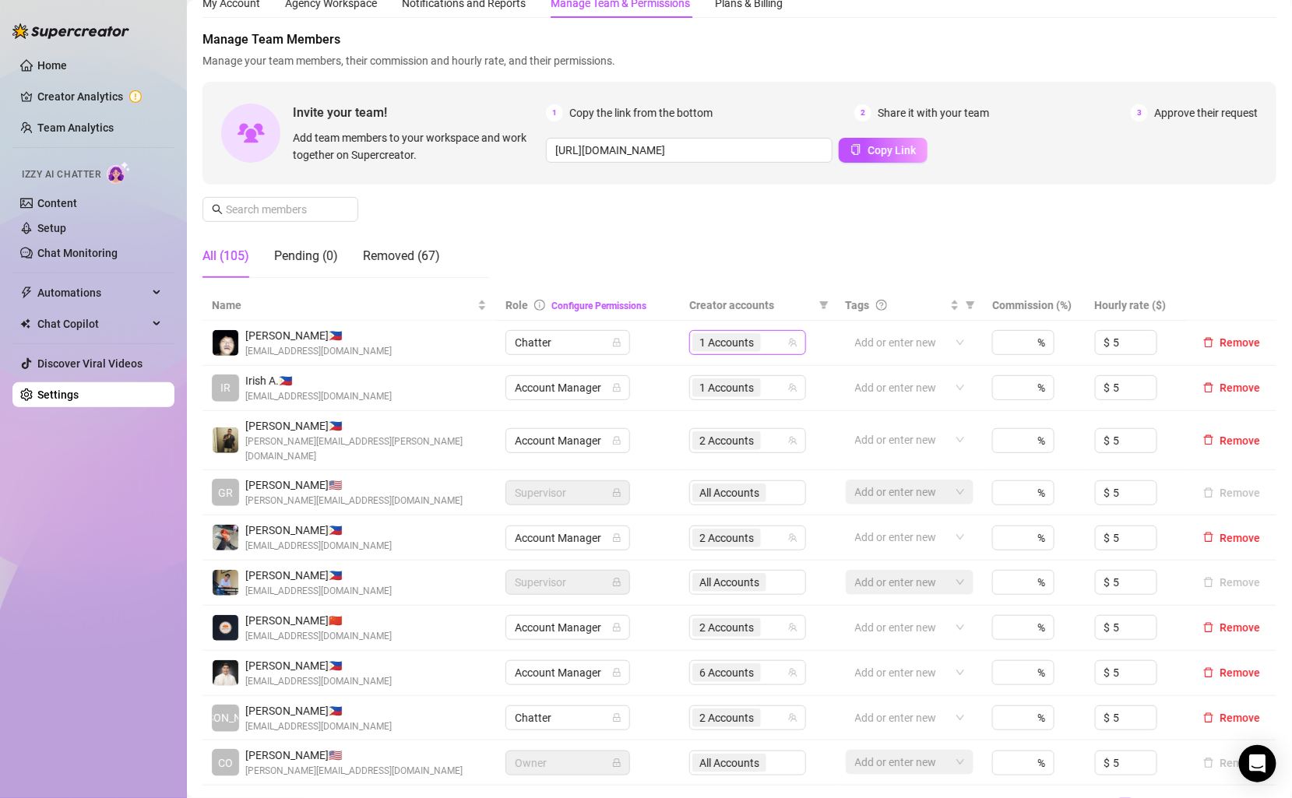
click at [772, 342] on div "1 Accounts" at bounding box center [739, 343] width 94 height 22
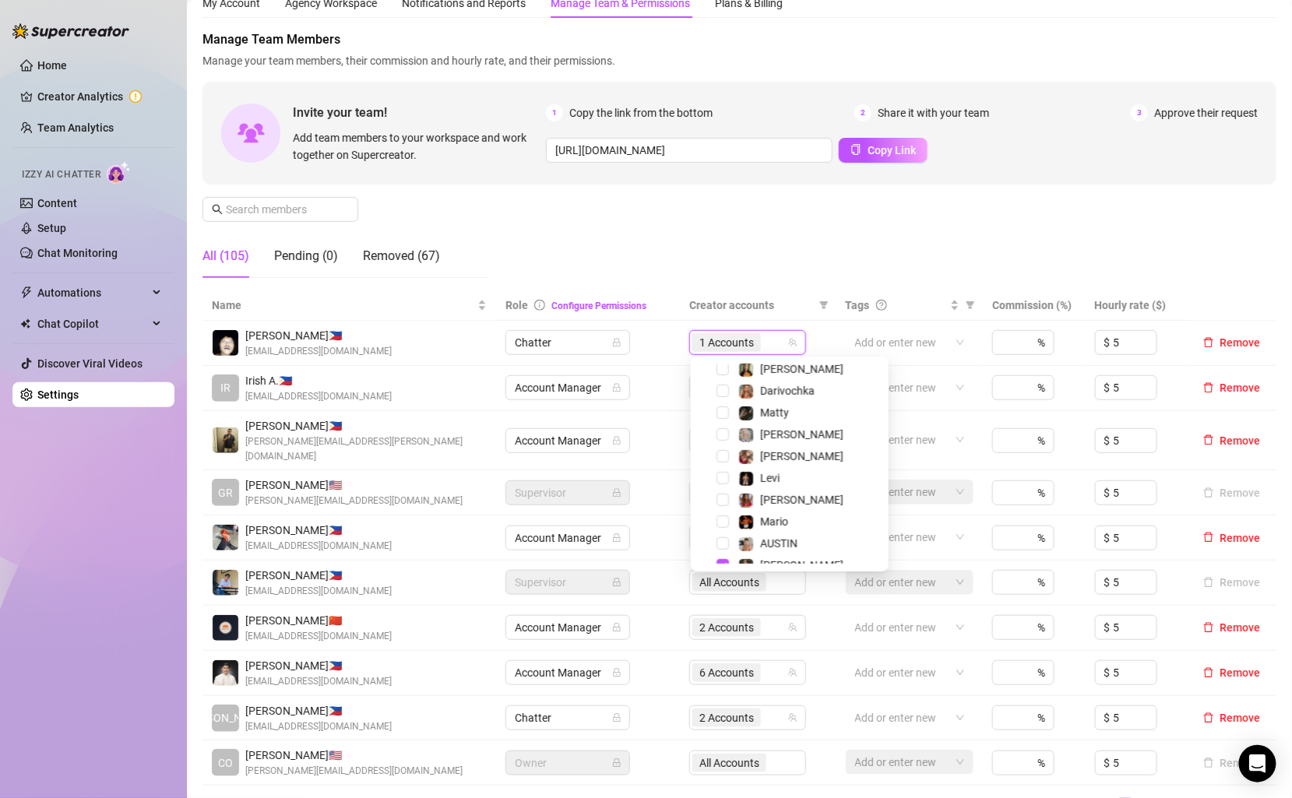
scroll to position [21, 0]
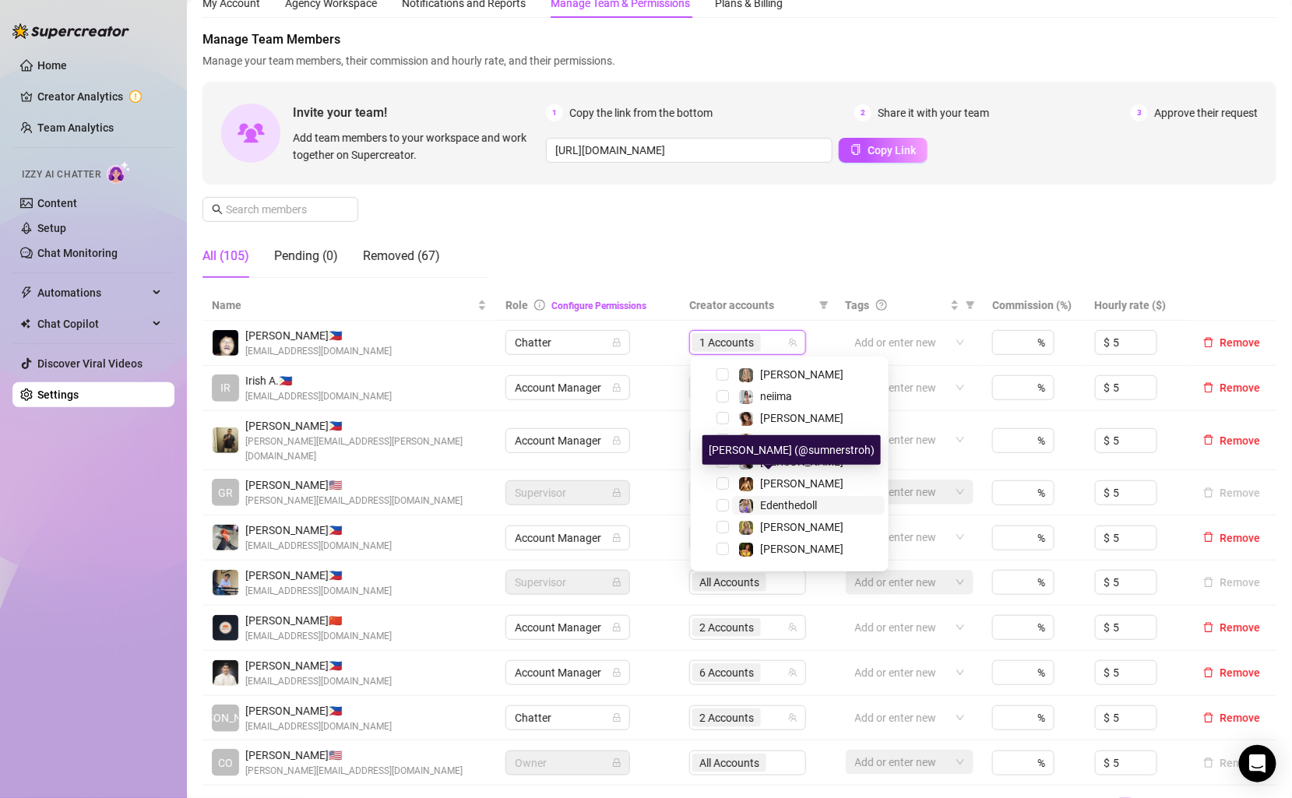
click at [785, 505] on span "Edenthedoll" at bounding box center [788, 505] width 57 height 12
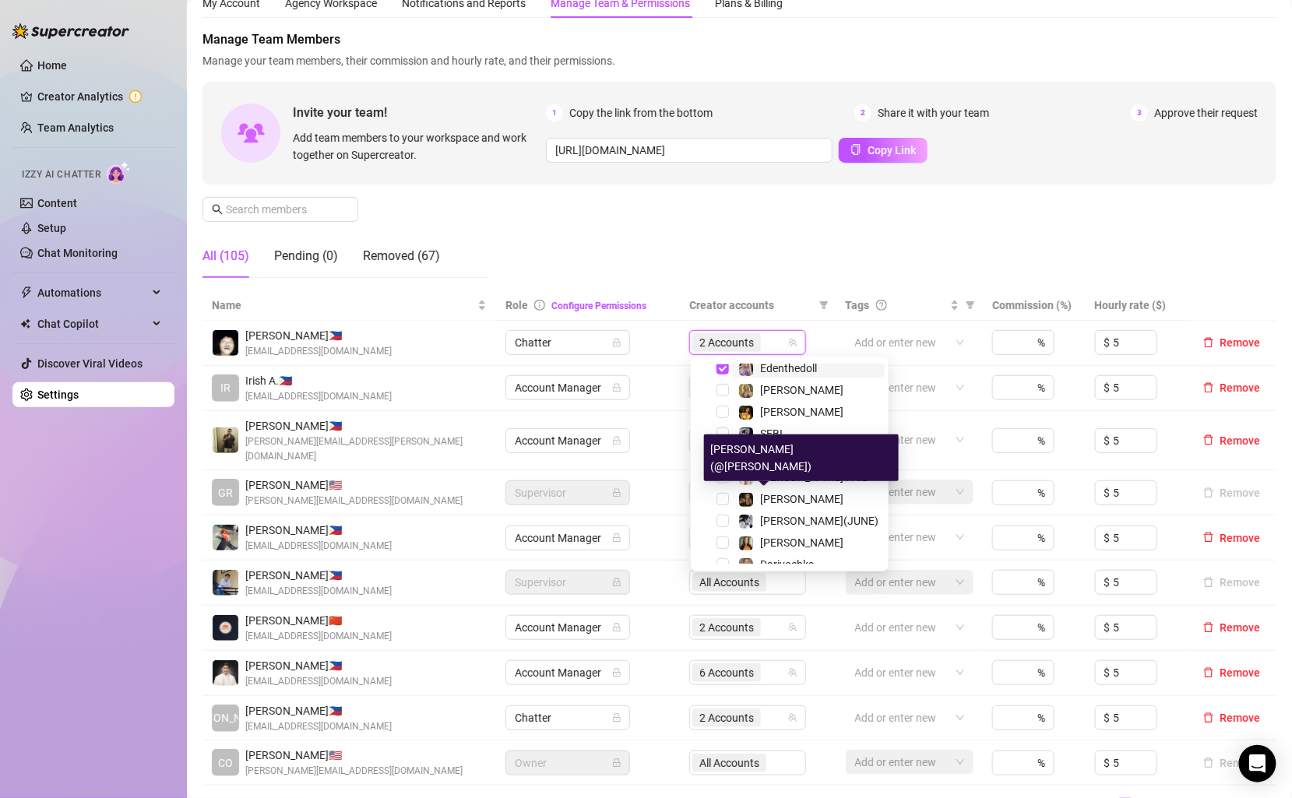
scroll to position [161, 0]
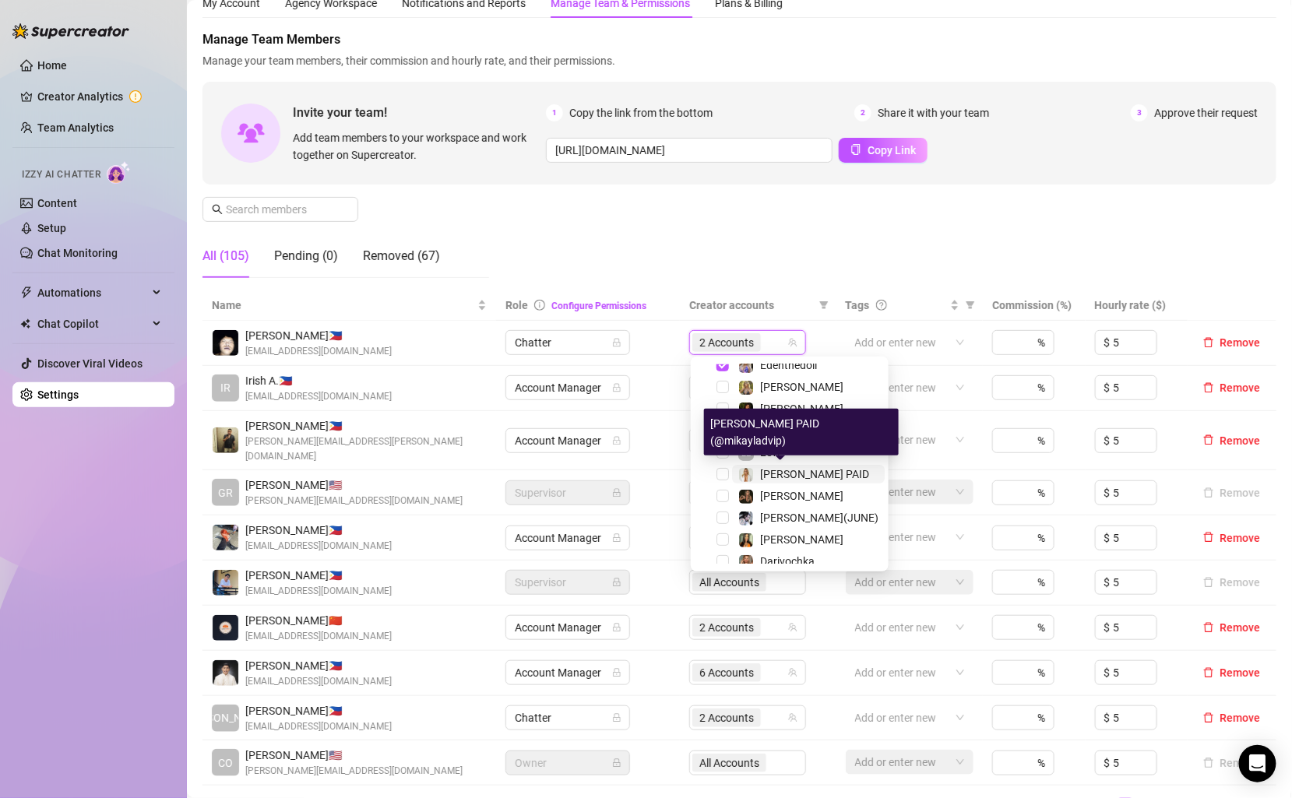
click at [786, 470] on span "[PERSON_NAME] PAID" at bounding box center [814, 474] width 109 height 12
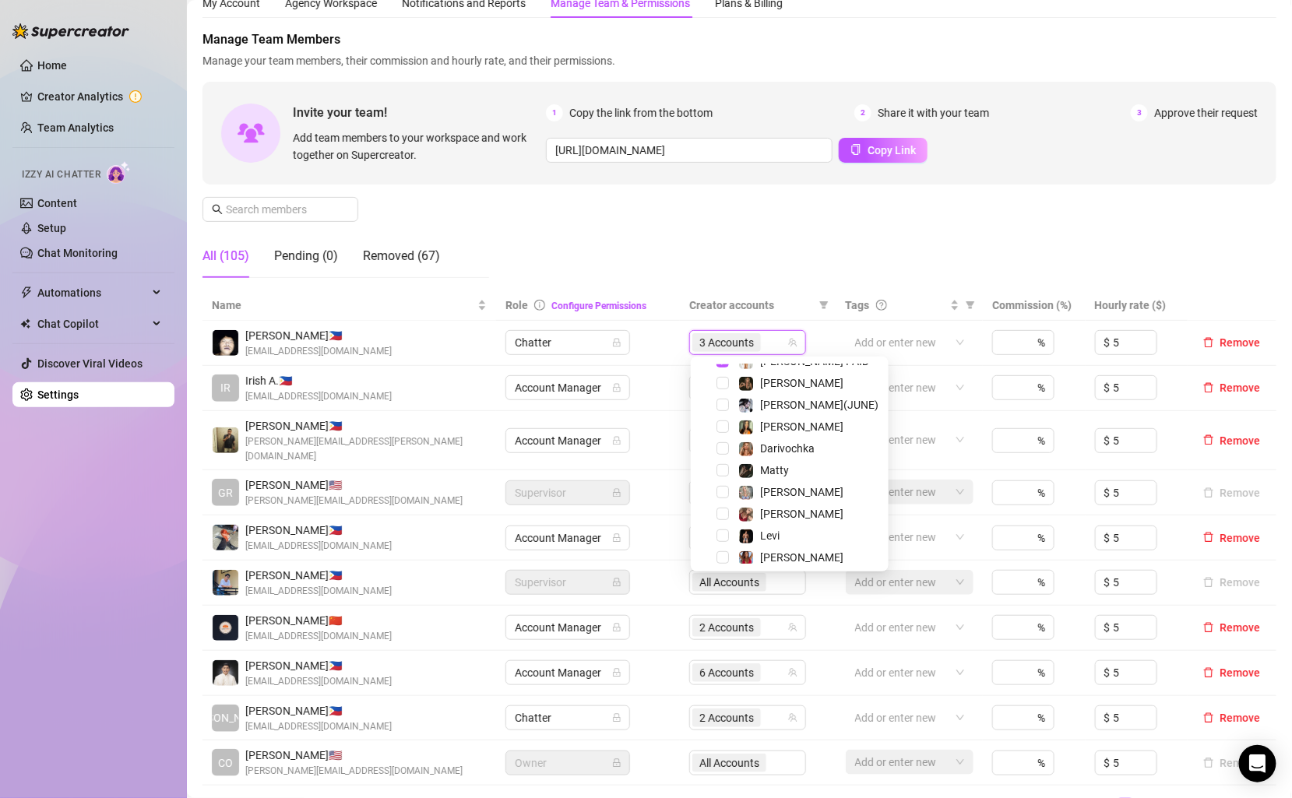
scroll to position [389, 0]
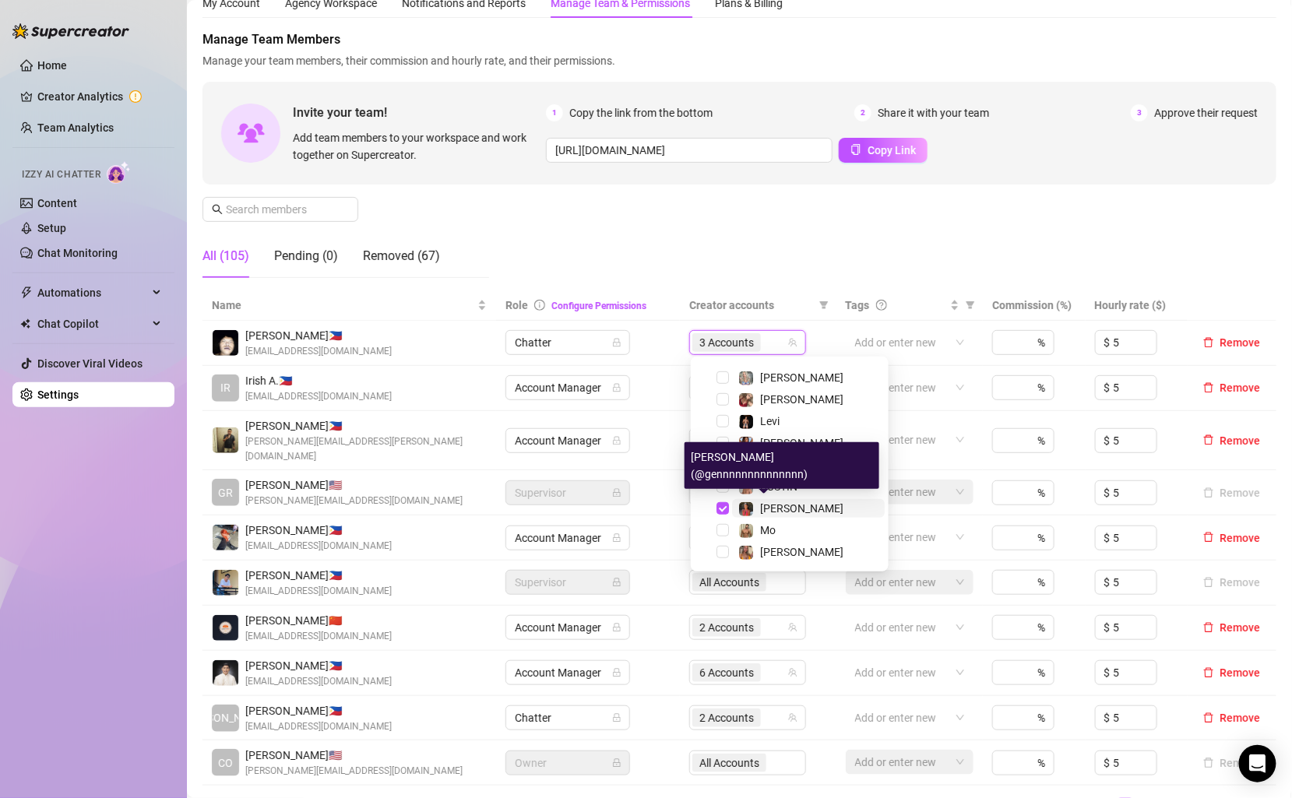
click at [772, 509] on span "[PERSON_NAME]" at bounding box center [801, 508] width 83 height 12
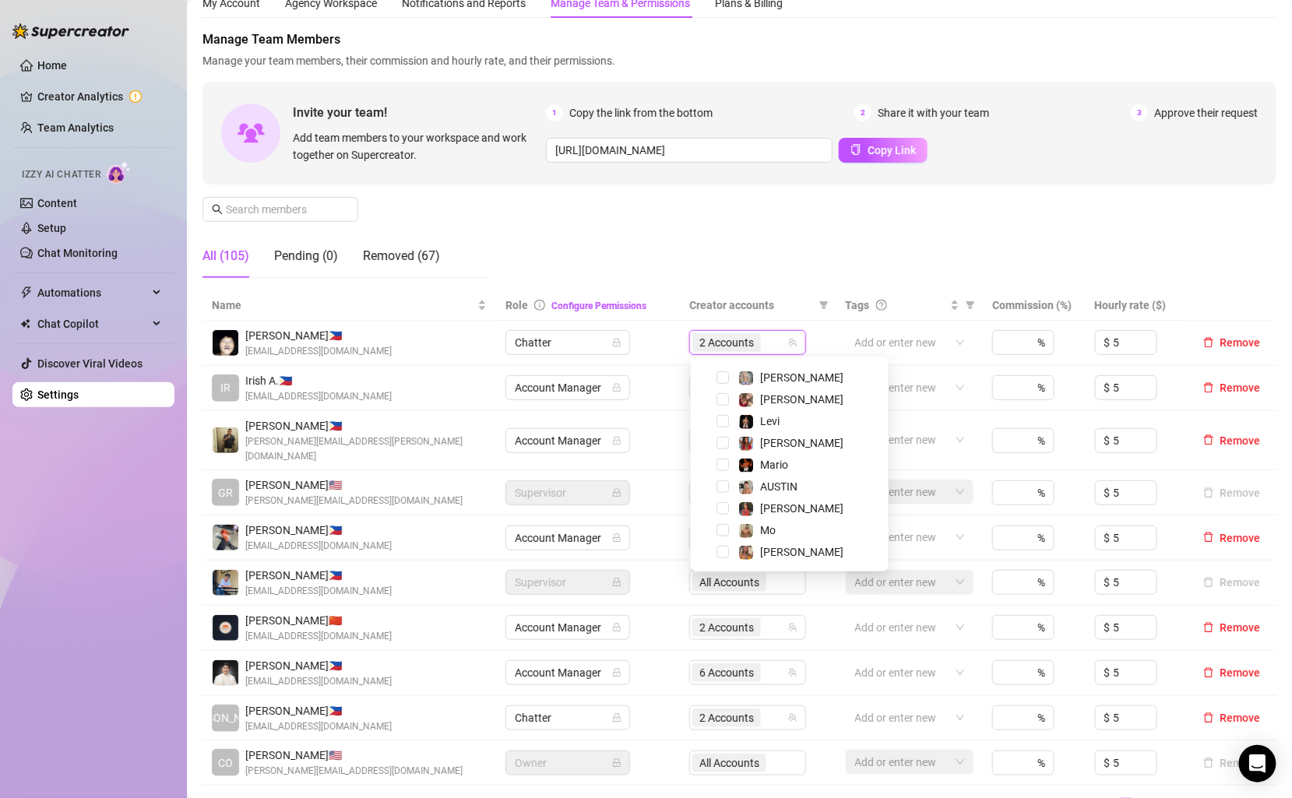
click at [774, 221] on div "Manage Team Members Manage your team members, their commission and hourly rate,…" at bounding box center [739, 160] width 1074 height 260
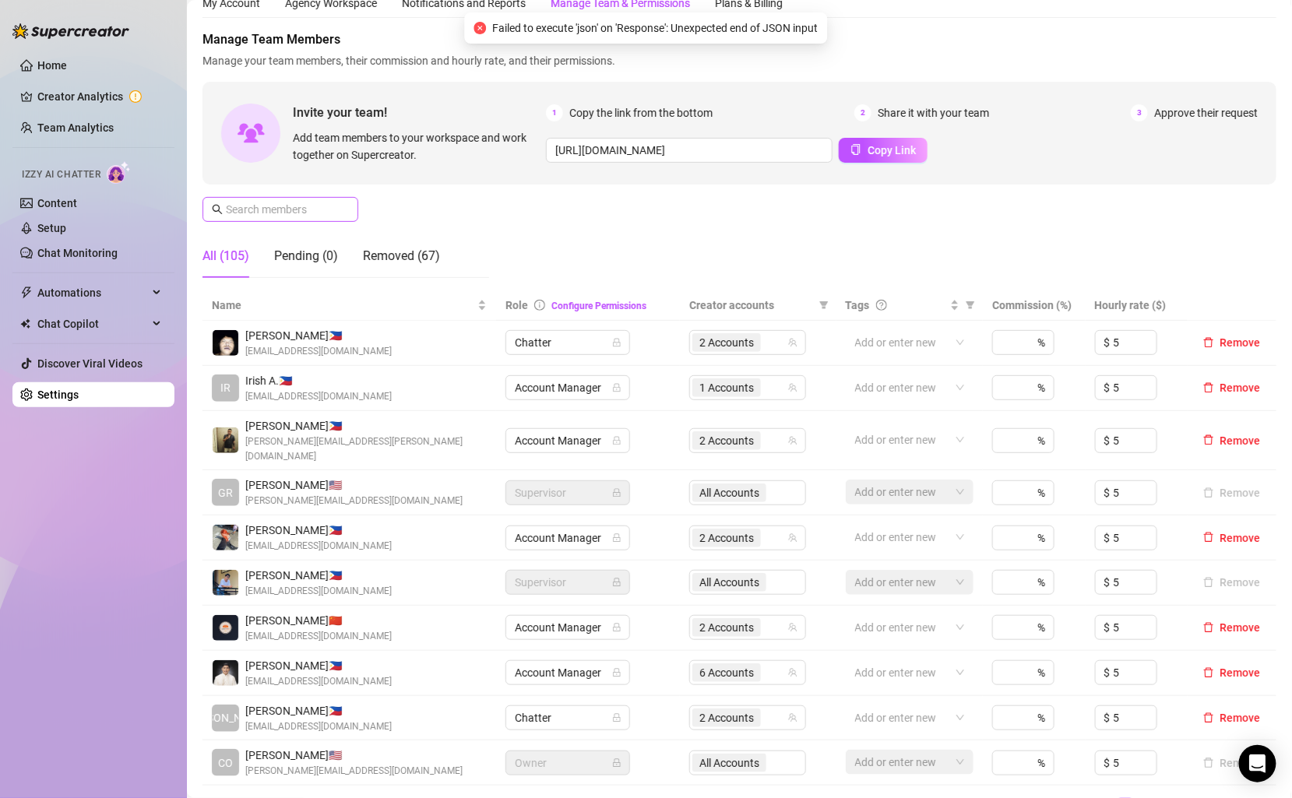
click at [341, 208] on span at bounding box center [344, 209] width 9 height 17
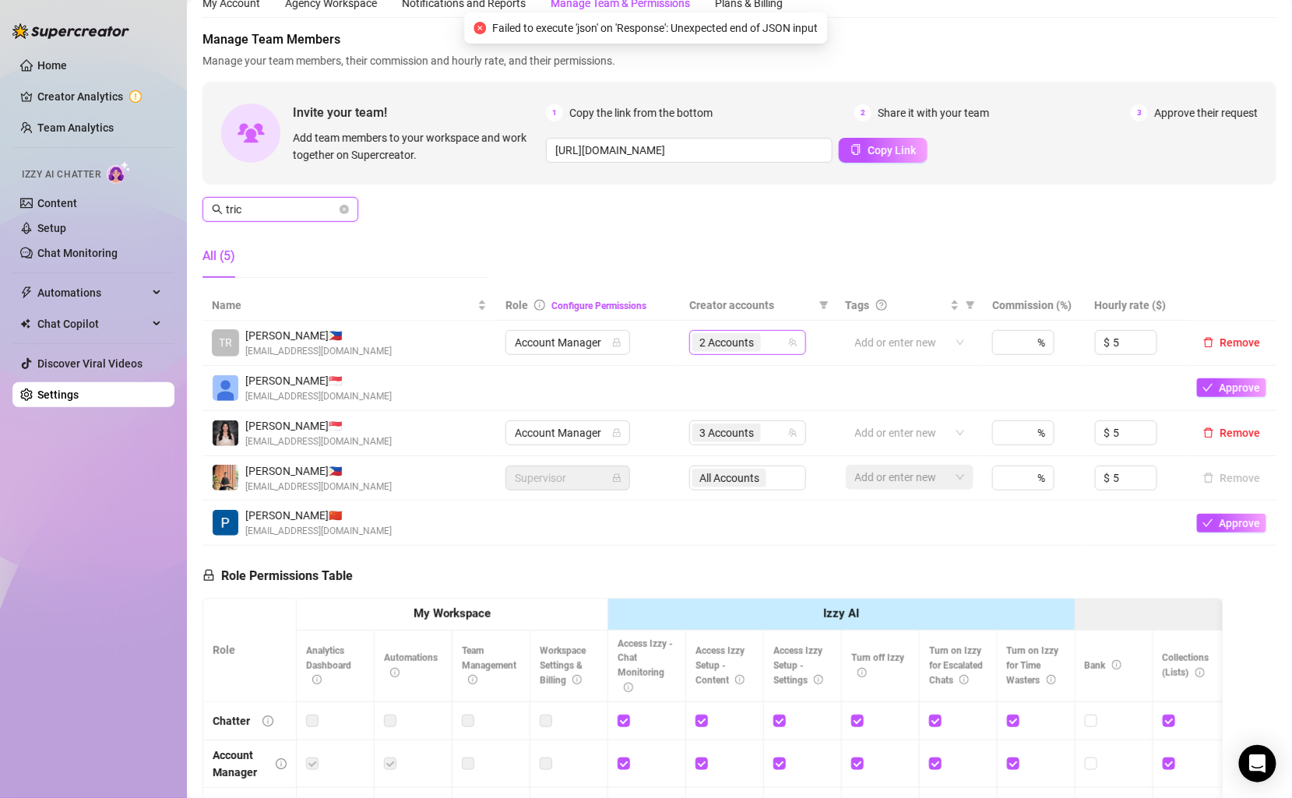
type input "tric"
click at [767, 343] on input "search" at bounding box center [765, 342] width 3 height 19
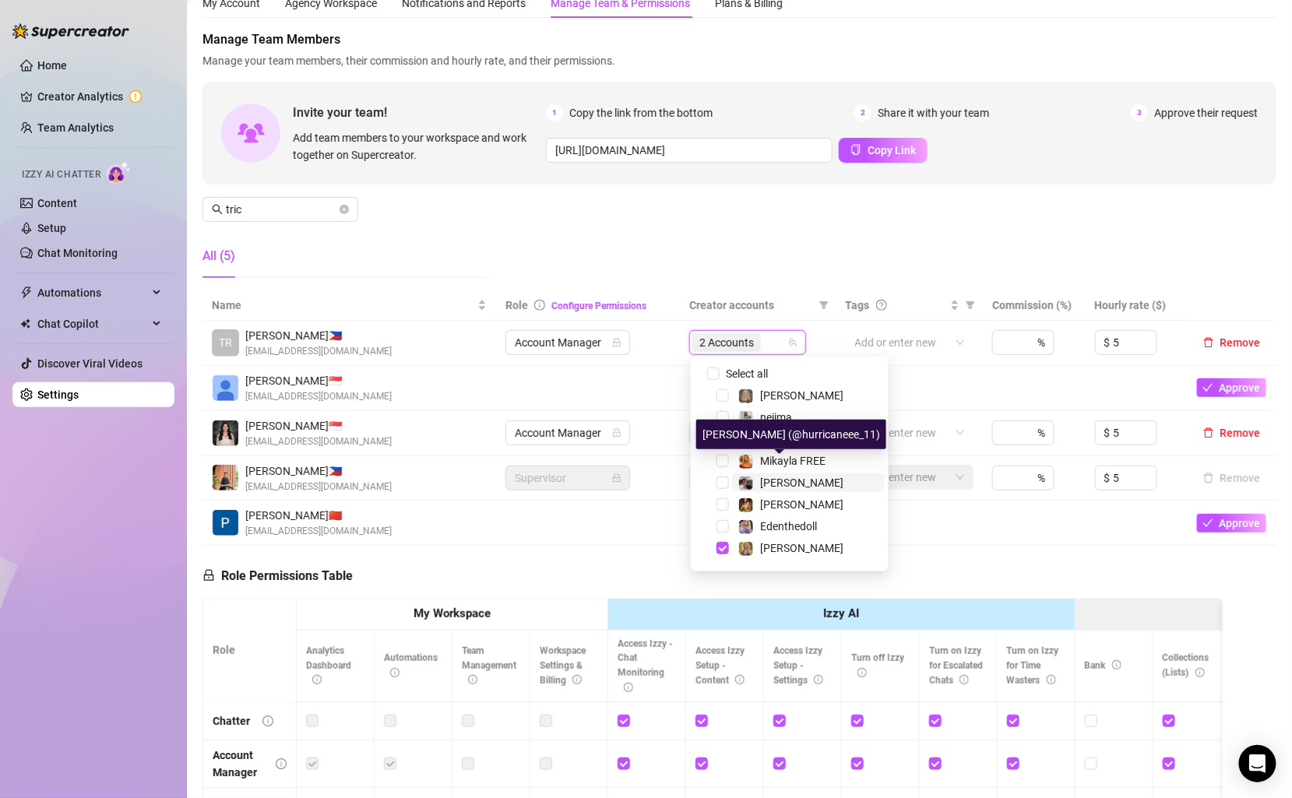
scroll to position [44, 0]
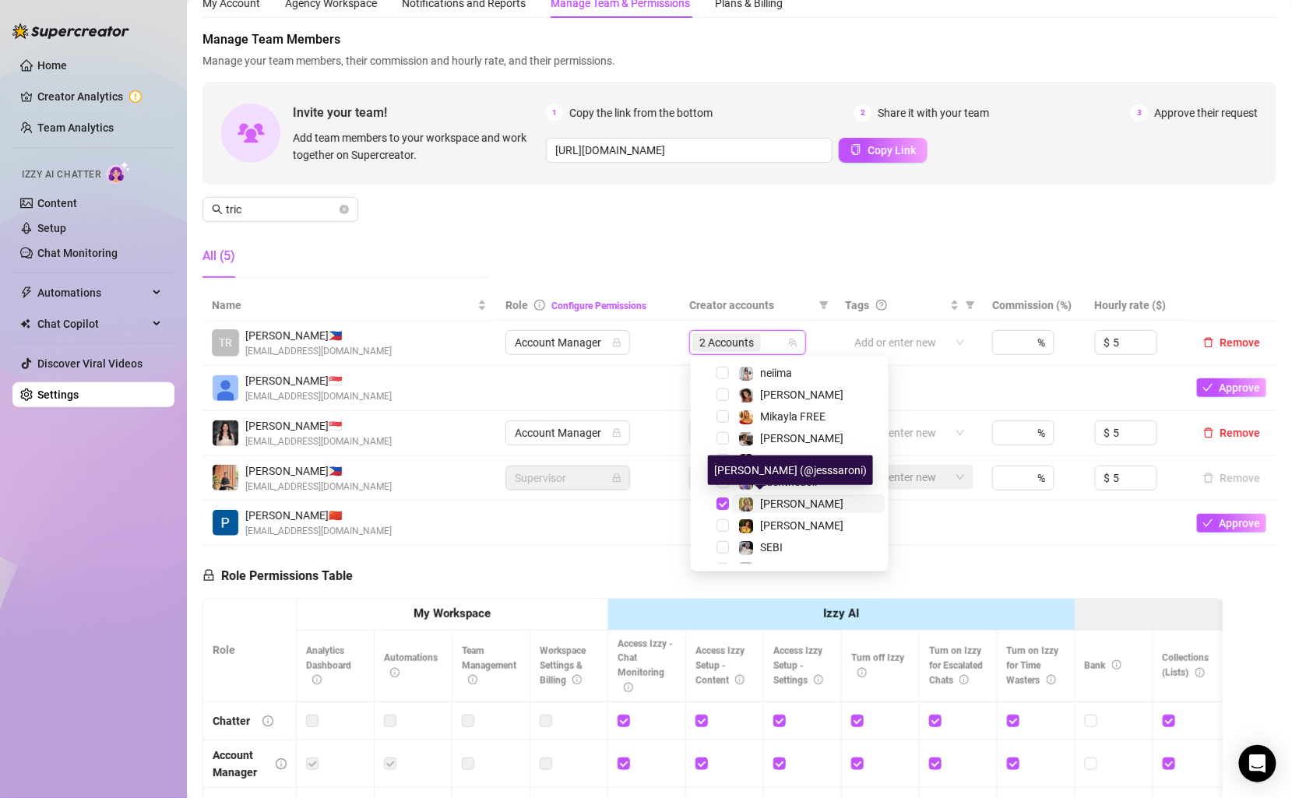
click at [776, 502] on span "[PERSON_NAME]" at bounding box center [801, 504] width 83 height 12
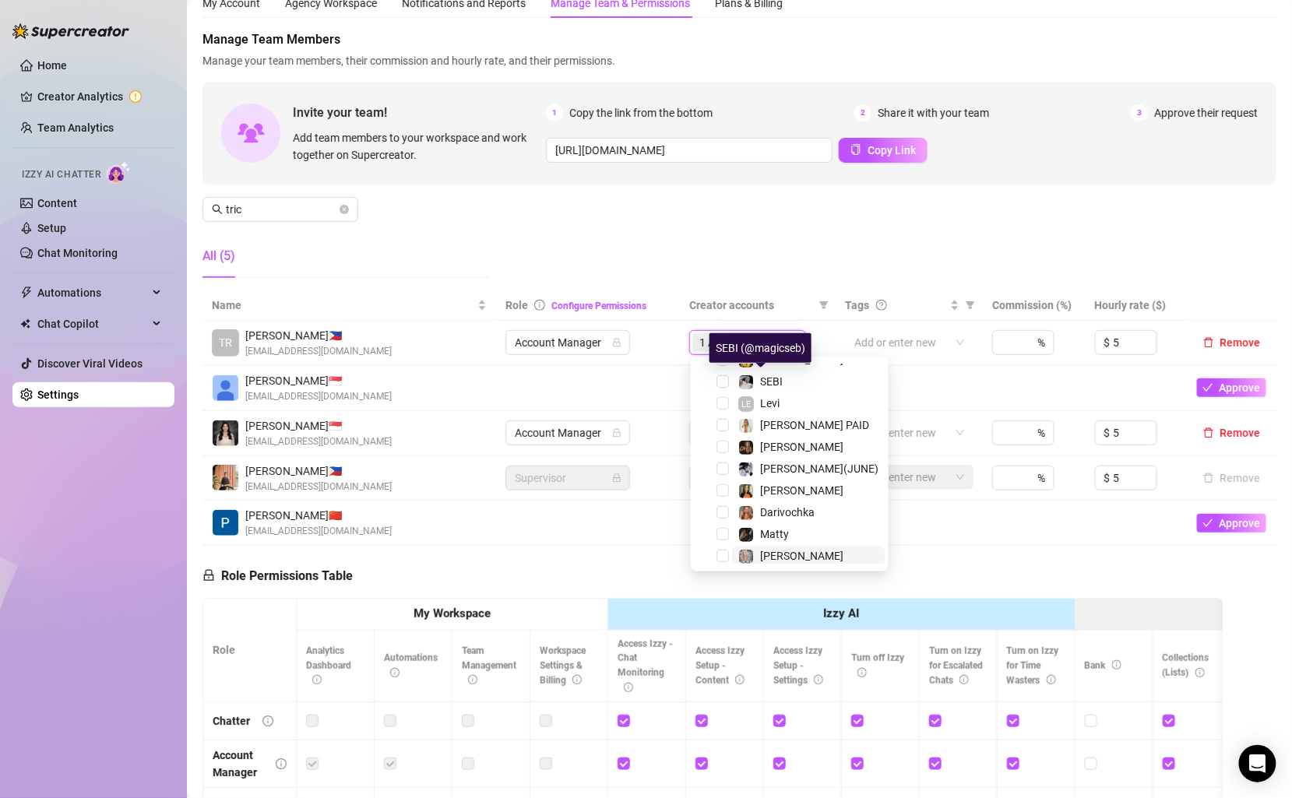
scroll to position [216, 0]
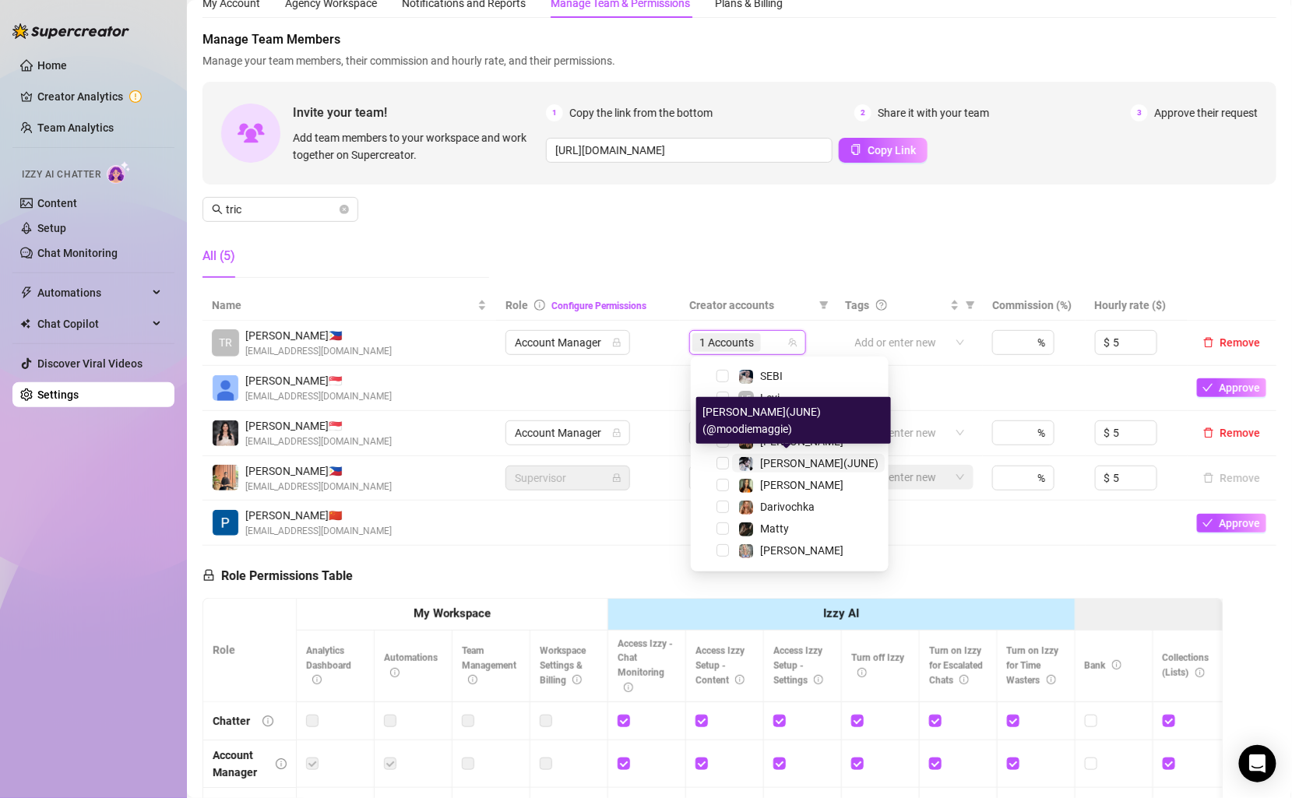
click at [788, 460] on span "[PERSON_NAME](JUNE)" at bounding box center [819, 463] width 118 height 12
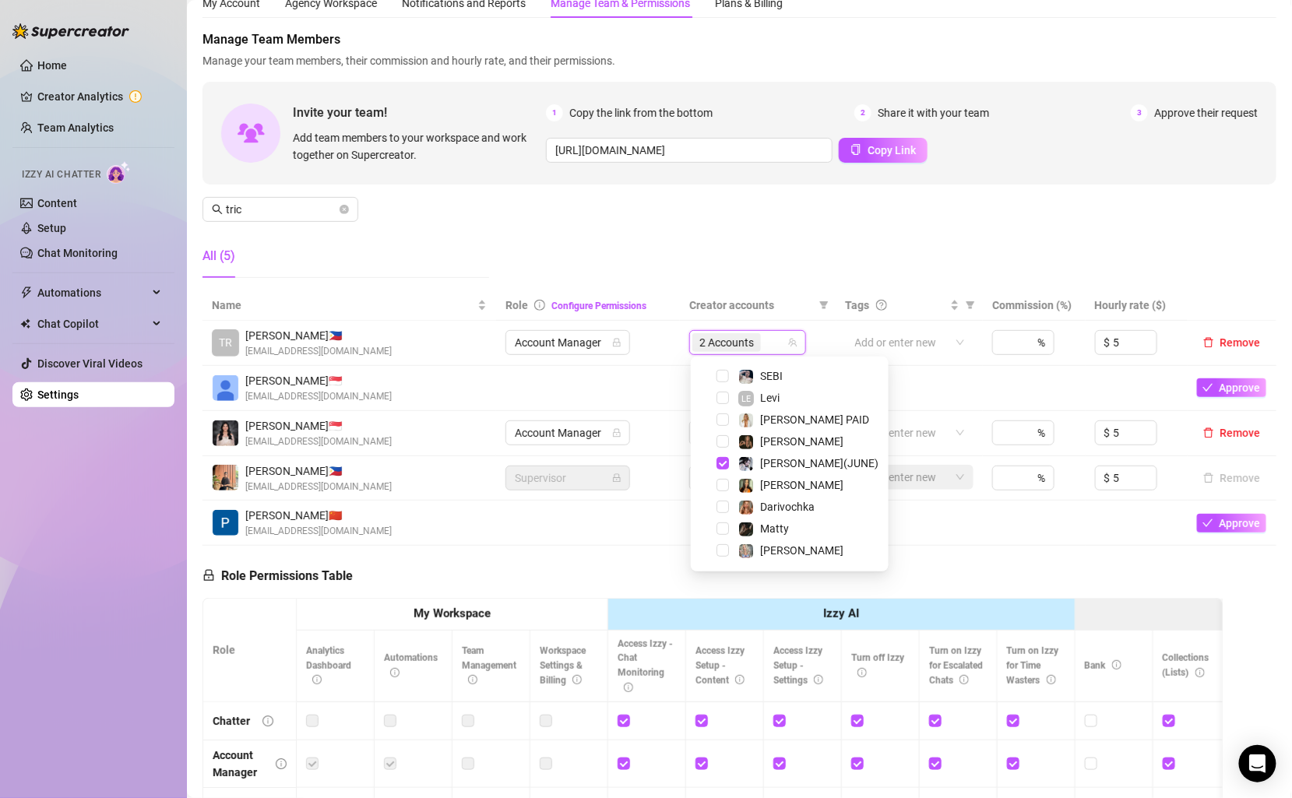
click at [793, 241] on div "Manage Team Members Manage your team members, their commission and hourly rate,…" at bounding box center [739, 160] width 1074 height 260
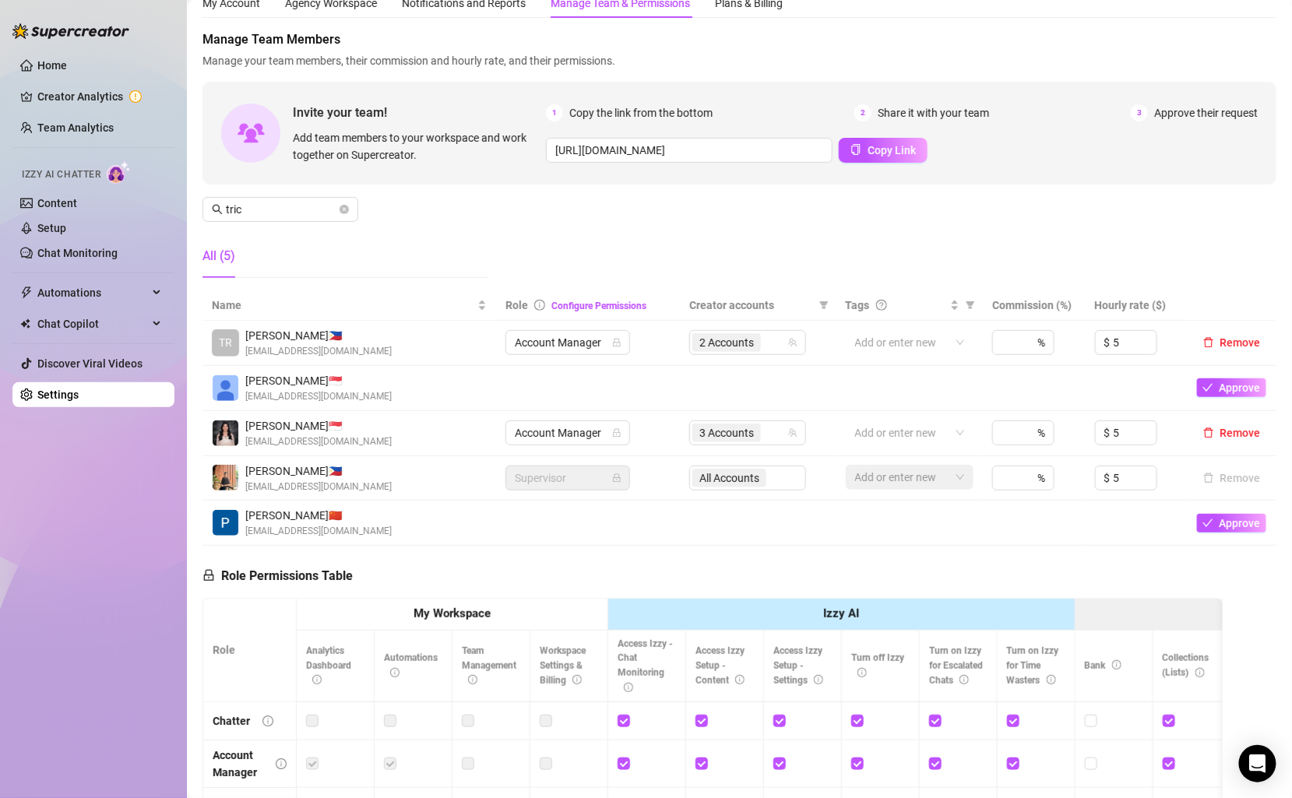
click at [343, 191] on div "Manage Team Members Manage your team members, their commission and hourly rate,…" at bounding box center [739, 160] width 1074 height 260
click at [346, 205] on icon "close-circle" at bounding box center [344, 209] width 9 height 9
